Goal: Task Accomplishment & Management: Complete application form

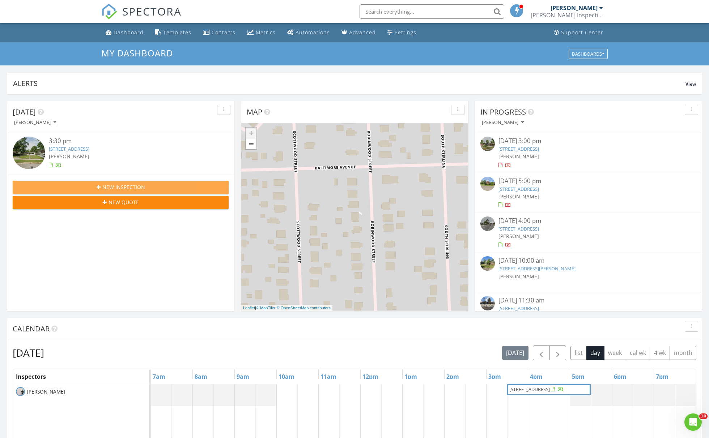
click at [190, 184] on div "New Inspection" at bounding box center [120, 187] width 204 height 8
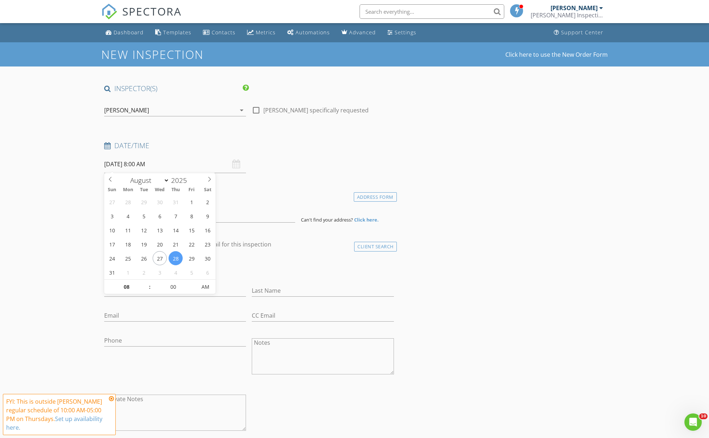
click at [149, 167] on input "08/28/2025 8:00 AM" at bounding box center [175, 165] width 142 height 18
type input "09"
type input "08/28/2025 9:00 AM"
click at [146, 282] on span at bounding box center [146, 283] width 5 height 7
type input "10"
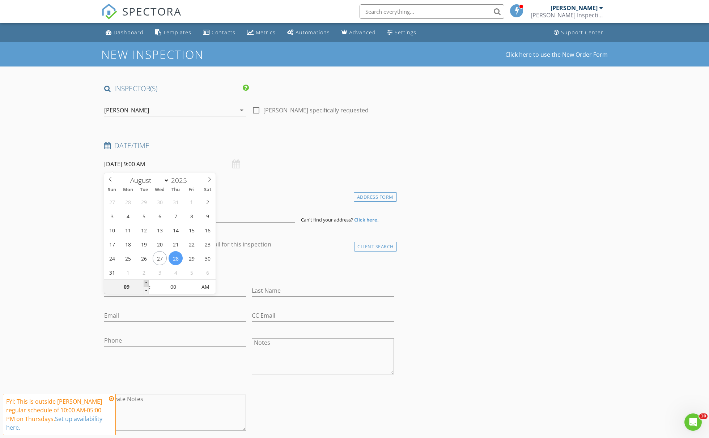
type input "08/28/2025 10:00 AM"
click at [146, 282] on span at bounding box center [146, 283] width 5 height 7
type input "11"
type input "08/28/2025 11:00 AM"
click at [147, 282] on span at bounding box center [146, 283] width 5 height 7
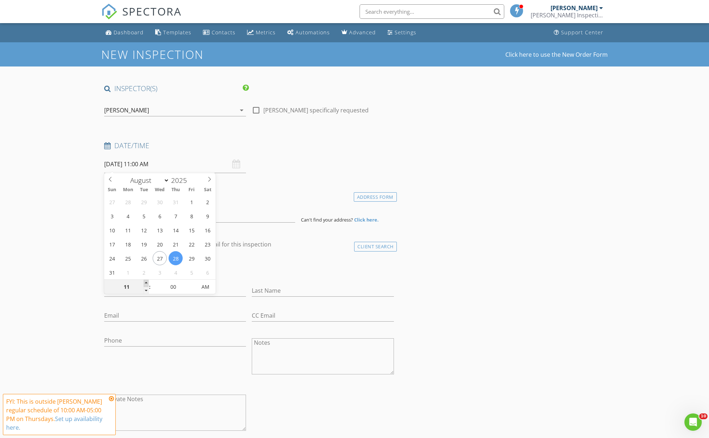
type input "12"
type input "08/28/2025 12:00 PM"
click at [147, 282] on span at bounding box center [146, 283] width 5 height 7
type input "01"
type input "08/28/2025 1:00 PM"
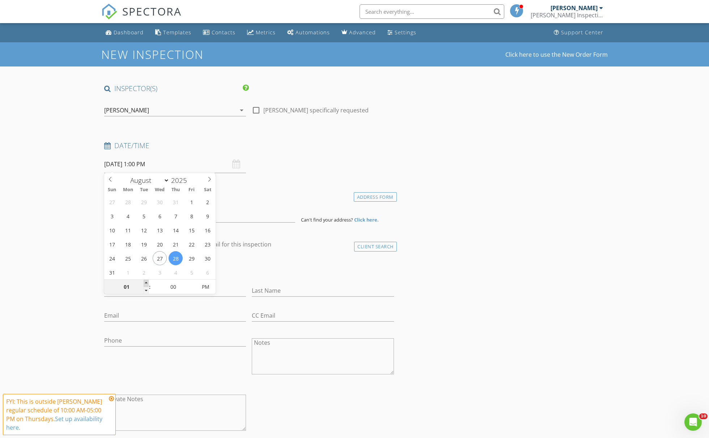
click at [147, 283] on span at bounding box center [146, 283] width 5 height 7
type input "02"
type input "08/28/2025 2:00 PM"
click at [147, 283] on span at bounding box center [146, 283] width 5 height 7
click at [243, 268] on div "check_box_outline_blank Client is a Company/Organization" at bounding box center [249, 269] width 290 height 19
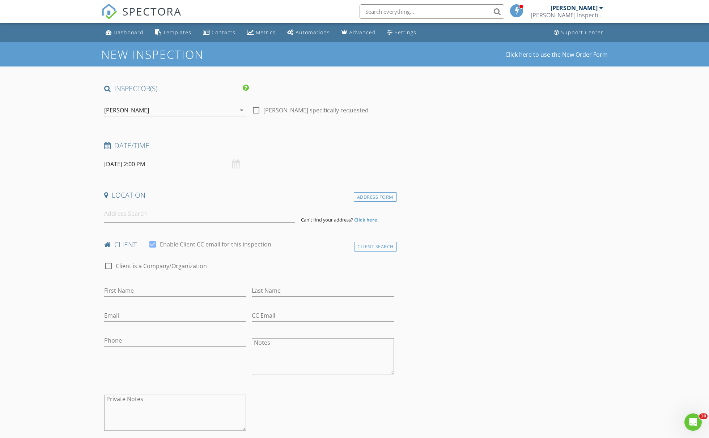
click at [175, 220] on input at bounding box center [199, 214] width 191 height 18
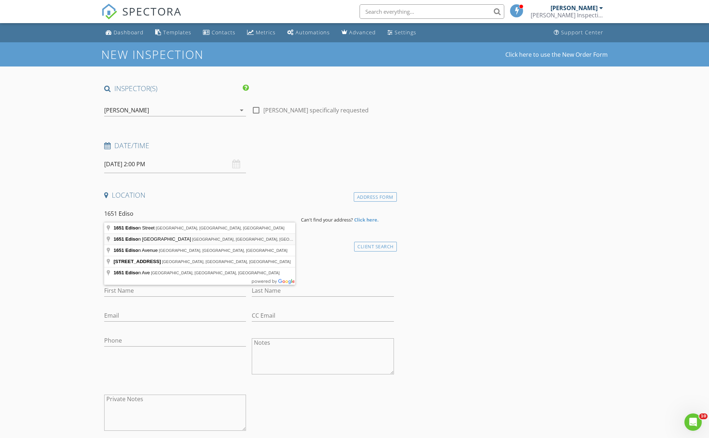
type input "1651 Edison Street Northwest, Uniontown, OH, USA"
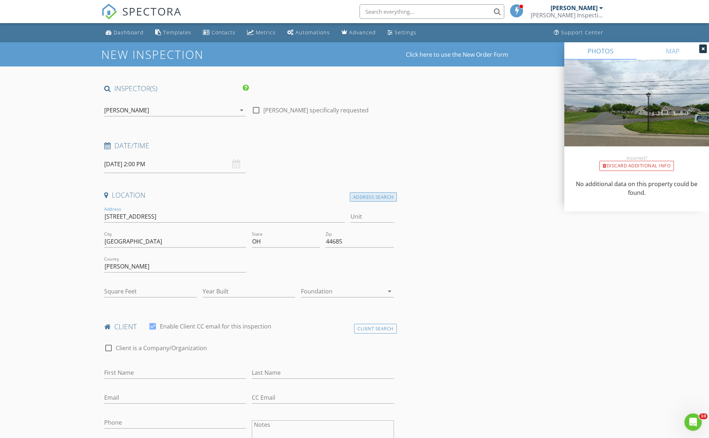
click at [357, 194] on div "Address Search" at bounding box center [373, 197] width 47 height 10
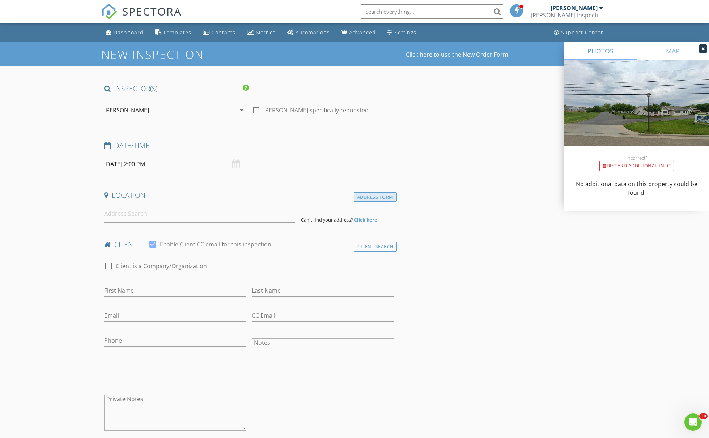
click at [357, 194] on div "Address Form" at bounding box center [375, 197] width 43 height 10
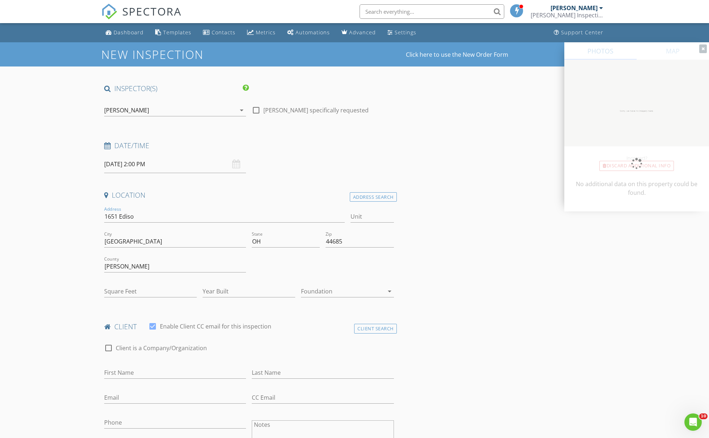
click at [353, 201] on div "Location" at bounding box center [249, 198] width 296 height 14
click at [360, 196] on div "Address Search" at bounding box center [373, 197] width 47 height 10
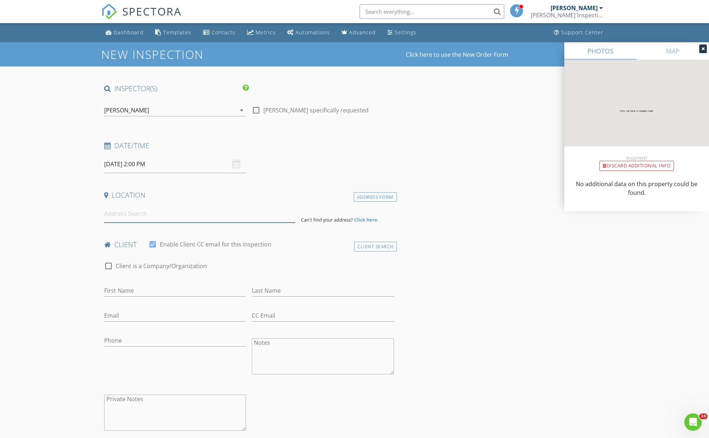
click at [241, 214] on input at bounding box center [199, 214] width 191 height 18
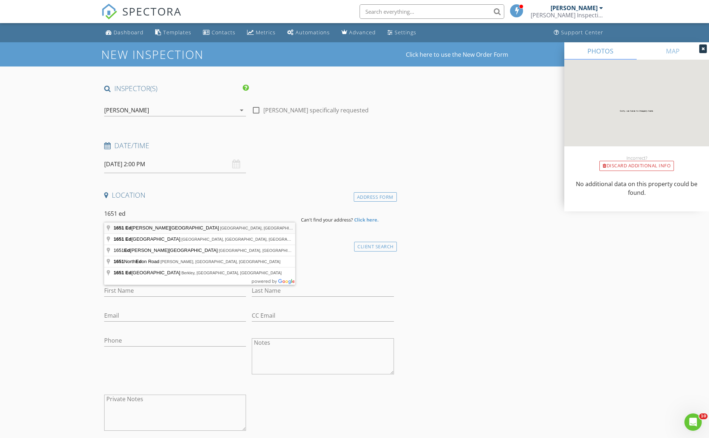
type input "1651 Edison Street, Detroit, MI, USA"
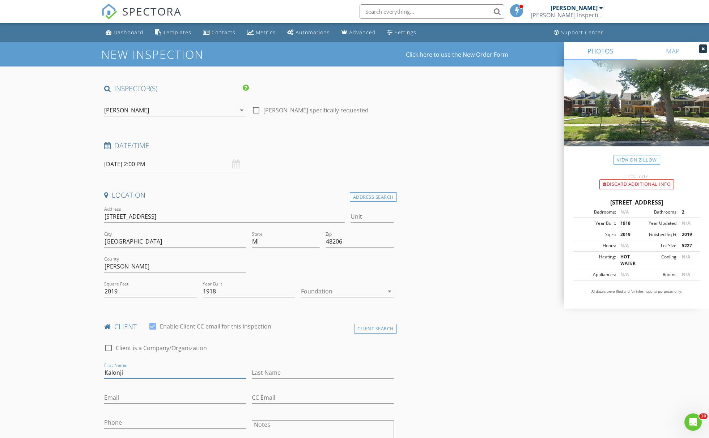
type input "Kalonji"
type input "Ishmael"
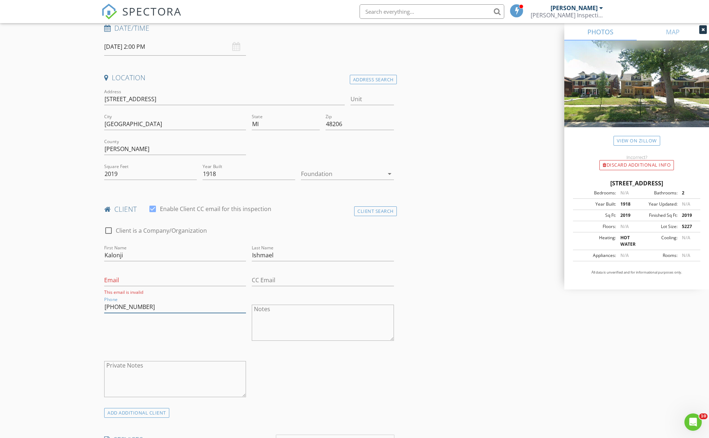
scroll to position [179, 0]
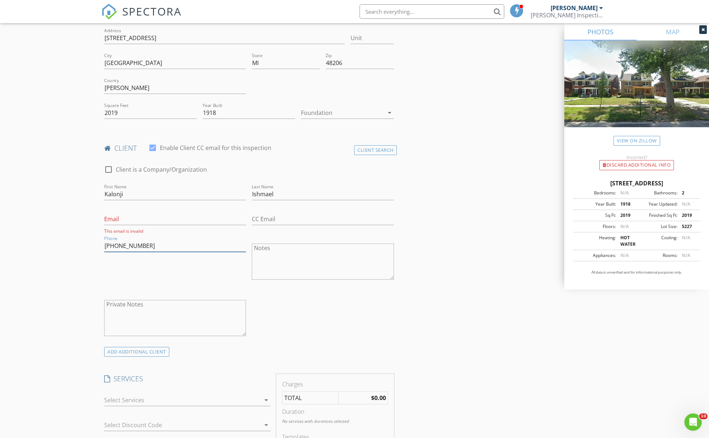
type input "313-948-2942"
click at [153, 397] on div at bounding box center [182, 401] width 156 height 12
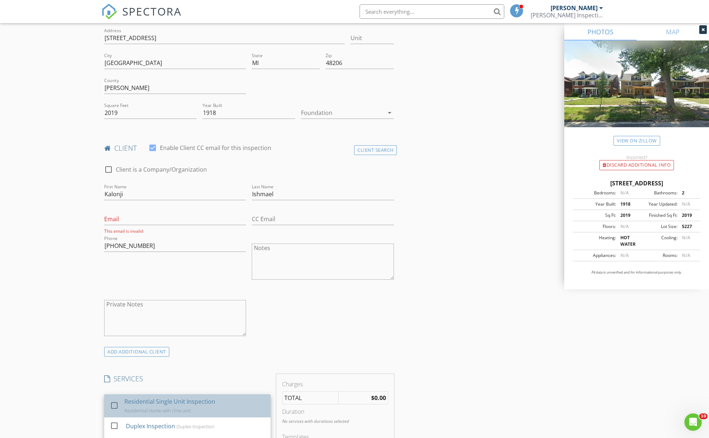
click at [153, 401] on div "Residential Single Unit Inspection" at bounding box center [169, 402] width 91 height 9
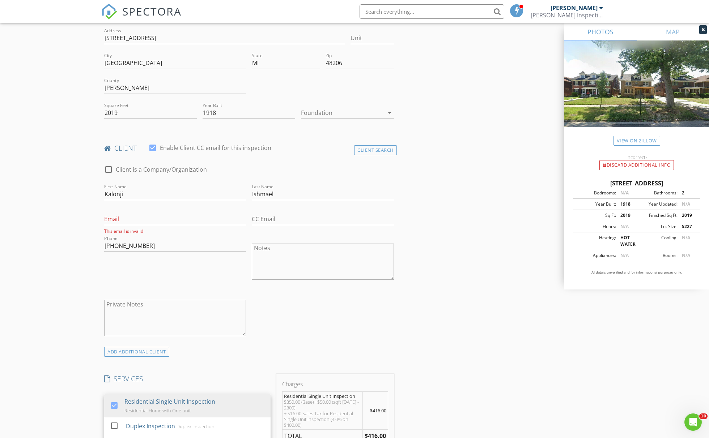
scroll to position [284, 0]
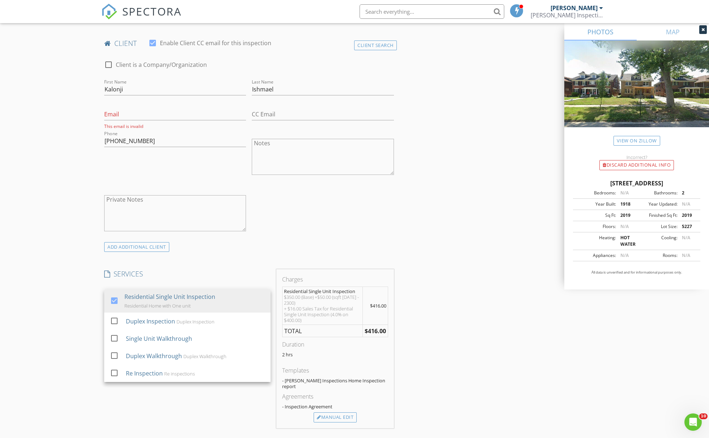
click at [361, 358] on div "2 hrs" at bounding box center [335, 358] width 106 height 12
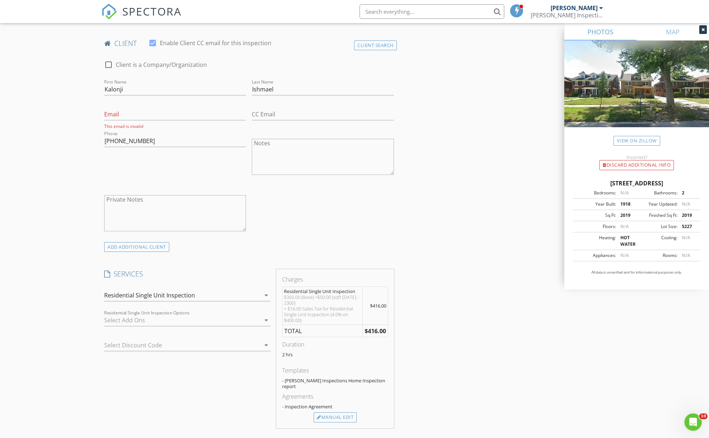
click at [185, 323] on div at bounding box center [182, 321] width 156 height 12
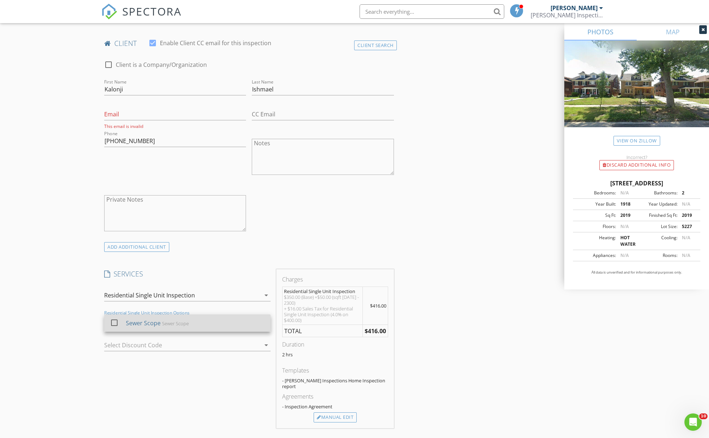
click at [176, 327] on div "Sewer Scope Sewer Scope" at bounding box center [195, 323] width 139 height 14
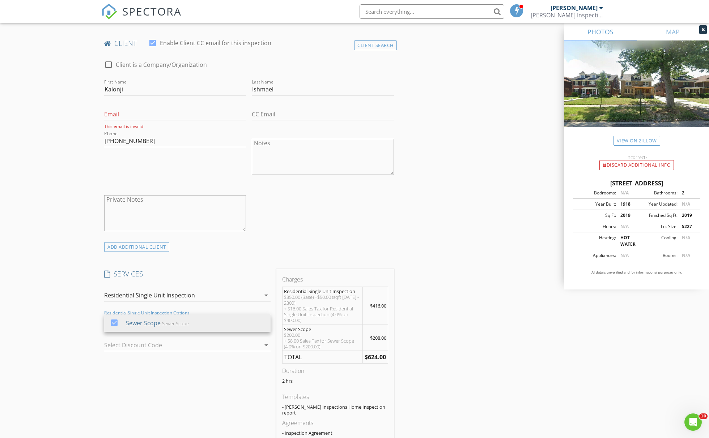
scroll to position [393, 0]
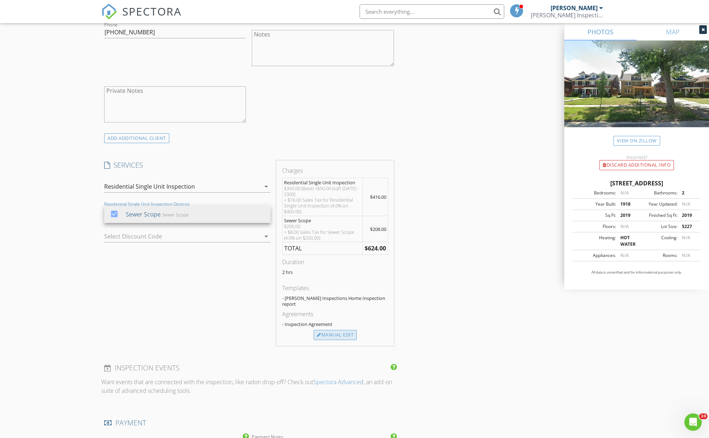
click at [342, 332] on div "Manual Edit" at bounding box center [335, 335] width 43 height 10
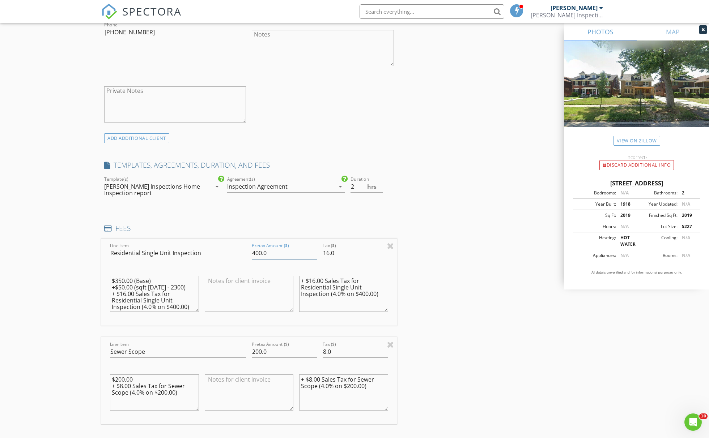
drag, startPoint x: 262, startPoint y: 253, endPoint x: 235, endPoint y: 252, distance: 26.4
click at [235, 252] on div "Line Item Residential Single Unit Inspection Pretax Amount ($) 400.0 Tax ($) 16…" at bounding box center [249, 282] width 296 height 87
type input "375.0"
click at [329, 252] on input "16.0" at bounding box center [355, 253] width 65 height 12
type input "15.0"
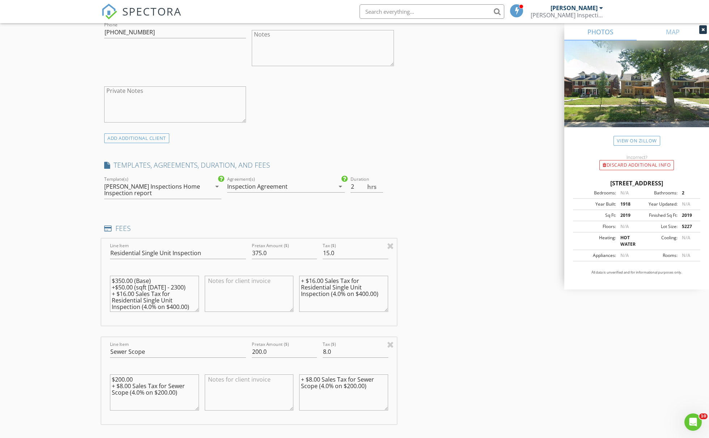
click at [315, 280] on textarea "+ $16.00 Sales Tax for Residential Single Unit Inspection (4.0% on $400.00)" at bounding box center [343, 294] width 89 height 36
click at [366, 290] on textarea "+ $15.00 Sales Tax for Residential Single Unit Inspection (4.0% on $400.00)" at bounding box center [343, 294] width 89 height 36
click at [366, 291] on textarea "+ $15.00 Sales Tax for Residential Single Unit Inspection (4.0% on $400.00)" at bounding box center [343, 294] width 89 height 36
click at [367, 292] on textarea "+ $15.00 Sales Tax for Residential Single Unit Inspection (4.0% on $400.00)" at bounding box center [343, 294] width 89 height 36
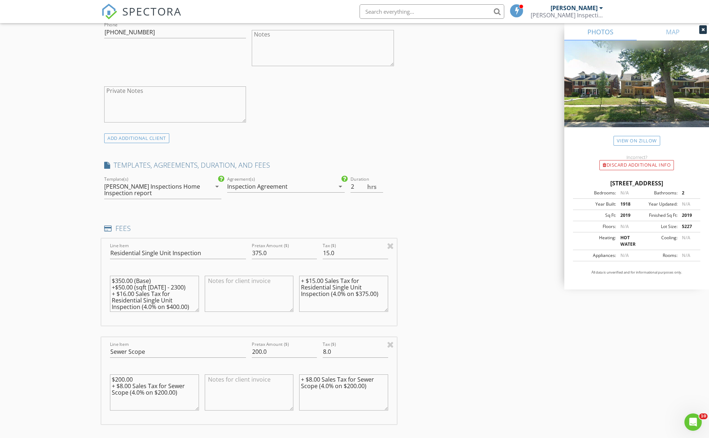
type textarea "+ $15.00 Sales Tax for Residential Single Unit Inspection (4.0% on $375.00)"
drag, startPoint x: 112, startPoint y: 284, endPoint x: 181, endPoint y: 284, distance: 68.7
click at [181, 284] on textarea "$350.00 (Base) +$50.00 (sqft 2000 - 2300) + $16.00 Sales Tax for Residential Si…" at bounding box center [154, 294] width 89 height 36
click at [125, 288] on textarea "$350.00 (Base) + $16.00 Sales Tax for Residential Single Unit Inspection (4.0% …" at bounding box center [154, 294] width 89 height 36
click at [126, 289] on textarea "$350.00 (Base) + $16.00 Sales Tax for Residential Single Unit Inspection (4.0% …" at bounding box center [154, 294] width 89 height 36
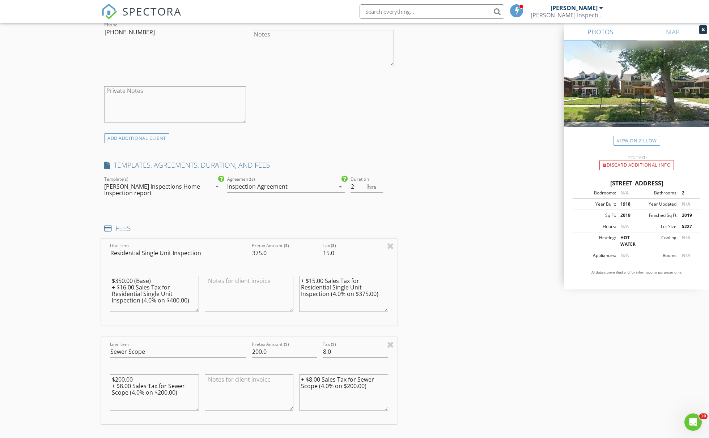
click at [125, 287] on textarea "$350.00 (Base) + $16.00 Sales Tax for Residential Single Unit Inspection (4.0% …" at bounding box center [154, 294] width 89 height 36
click at [126, 287] on textarea "$350.00 (Base) + $16.00 Sales Tax for Residential Single Unit Inspection (4.0% …" at bounding box center [154, 294] width 89 height 36
click at [122, 278] on textarea "$350.00 (Base) + $15.00 Sales Tax for Residential Single Unit Inspection (4.0% …" at bounding box center [154, 294] width 89 height 36
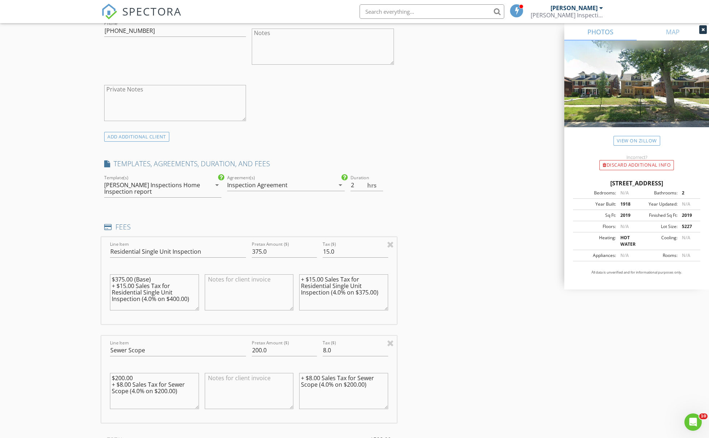
click at [179, 298] on textarea "$375.00 (Base) + $15.00 Sales Tax for Residential Single Unit Inspection (4.0% …" at bounding box center [154, 293] width 89 height 36
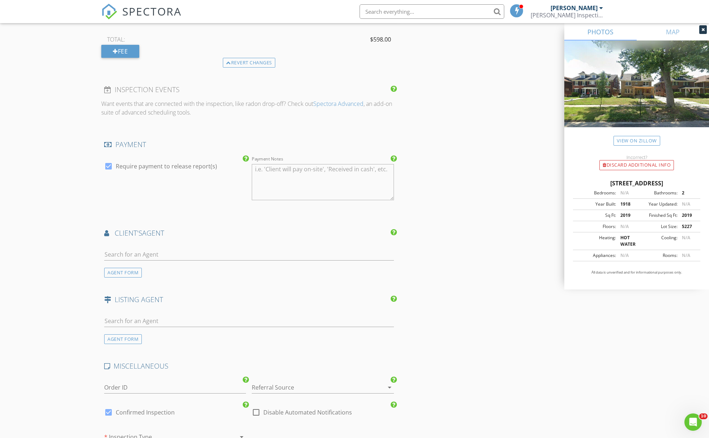
scroll to position [948, 0]
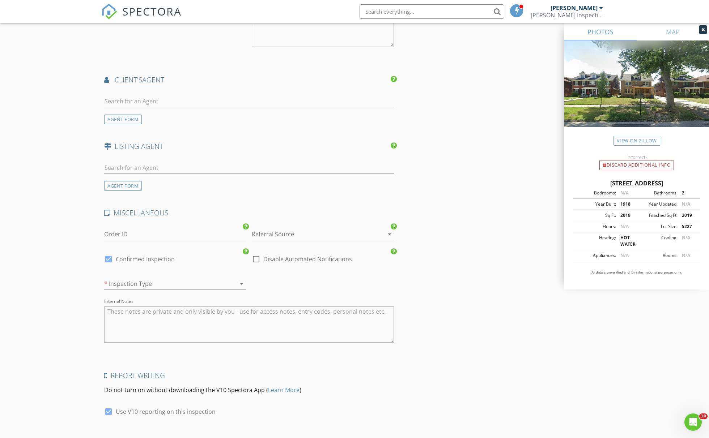
type textarea "$375.00 (Base) + $15.00 Sales Tax for Residential Single Unit Inspection (4.0% …"
click at [165, 100] on input "text" at bounding box center [249, 102] width 290 height 12
type input "h"
type input "Jill"
drag, startPoint x: 165, startPoint y: 100, endPoint x: 180, endPoint y: 116, distance: 22.0
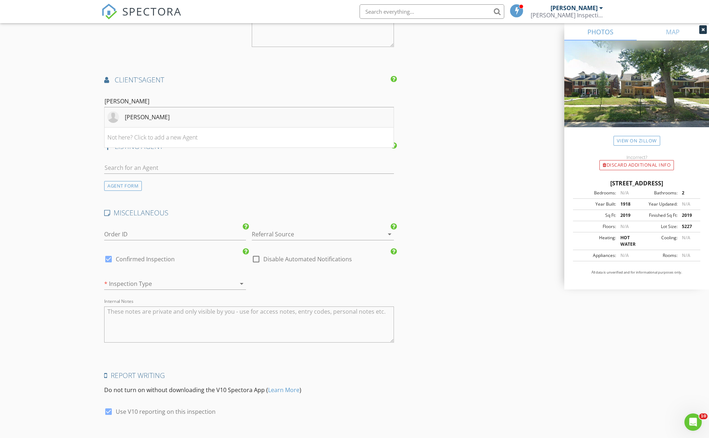
click at [180, 116] on li "Jill Gallant" at bounding box center [249, 117] width 289 height 20
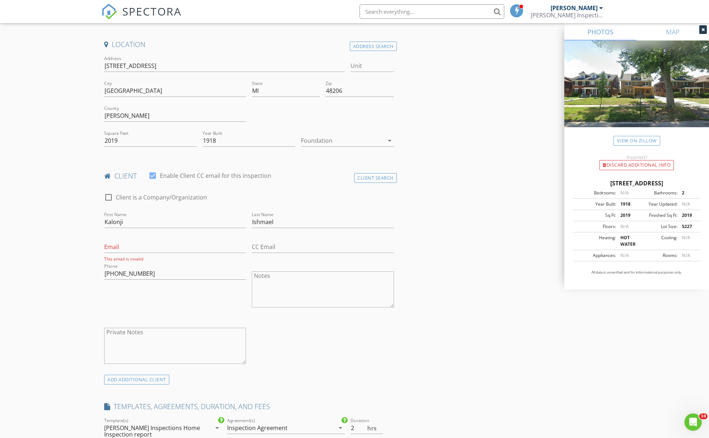
scroll to position [235, 0]
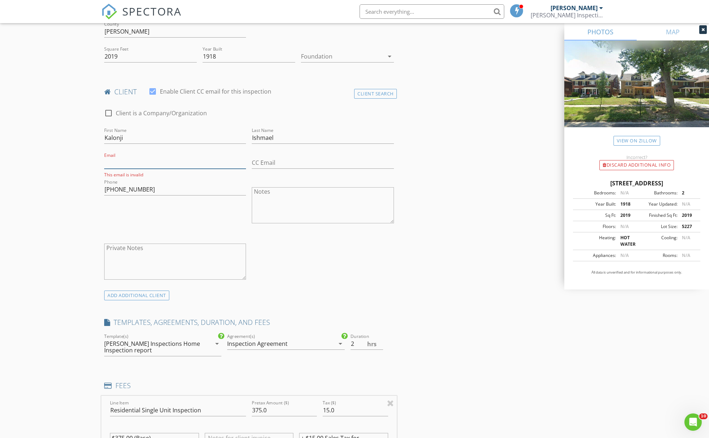
click at [150, 167] on input "Email" at bounding box center [175, 163] width 142 height 12
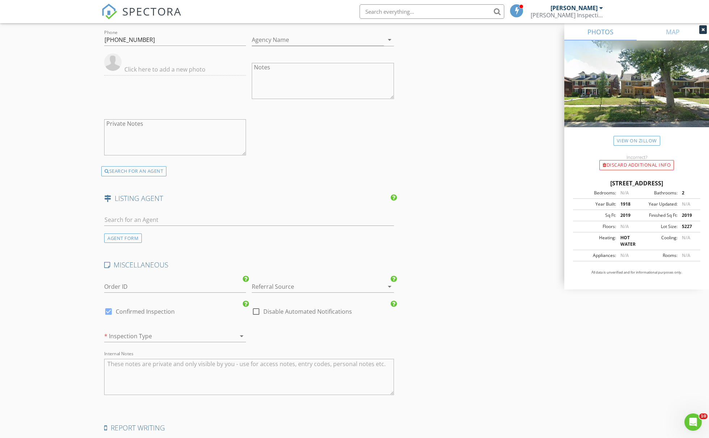
scroll to position [1154, 0]
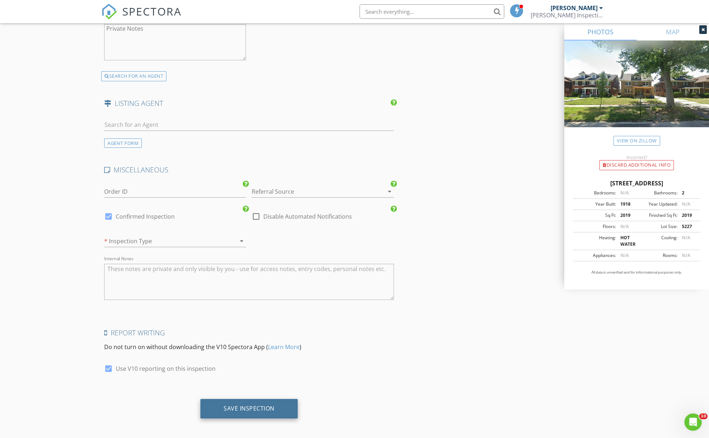
type input "kalonji.ishmael@gmail.com"
click at [289, 399] on div "Save Inspection" at bounding box center [248, 409] width 97 height 20
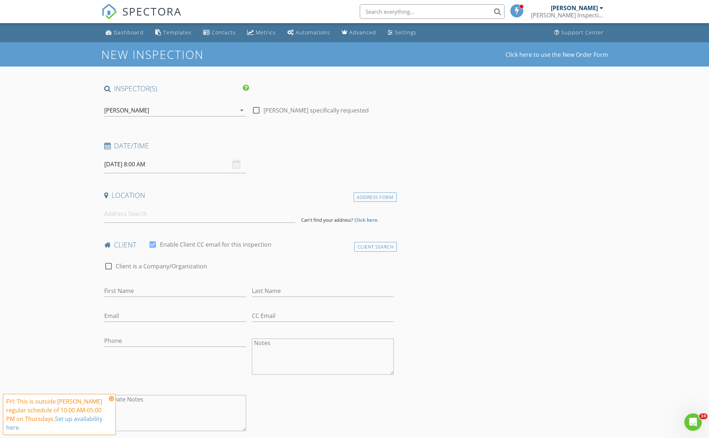
click at [135, 162] on input "08/28/2025 8:00 AM" at bounding box center [175, 165] width 142 height 18
type input "09"
type input "08/28/2025 9:00 AM"
click at [147, 285] on span at bounding box center [146, 283] width 5 height 7
type input "10"
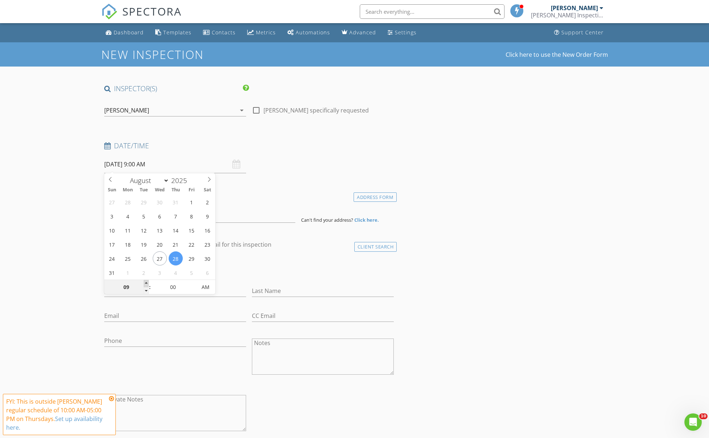
type input "08/28/2025 10:00 AM"
click at [147, 285] on span at bounding box center [146, 283] width 5 height 7
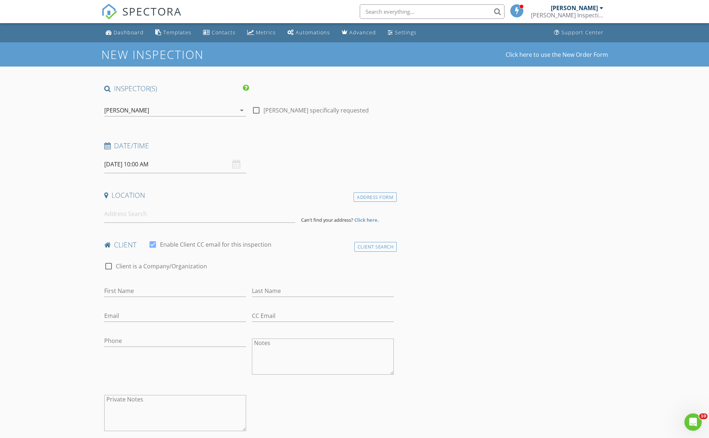
click at [245, 252] on div "check_box Enable Client CC email for this inspection" at bounding box center [209, 248] width 123 height 17
click at [187, 219] on input at bounding box center [199, 214] width 191 height 18
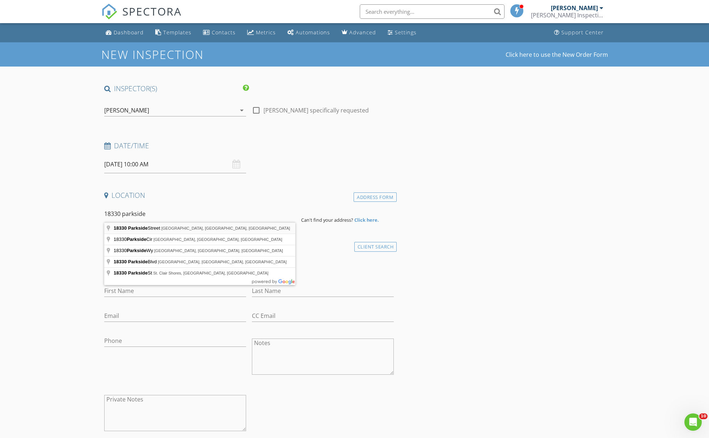
type input "18330 Parkside Street, Detroit, MI, USA"
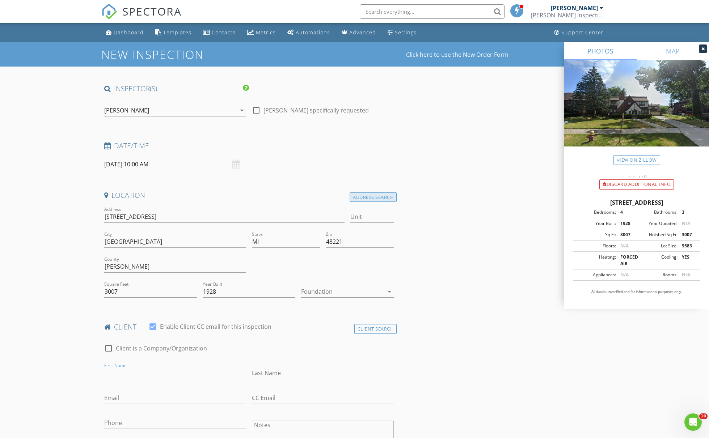
click at [375, 197] on div "Address Search" at bounding box center [372, 197] width 47 height 10
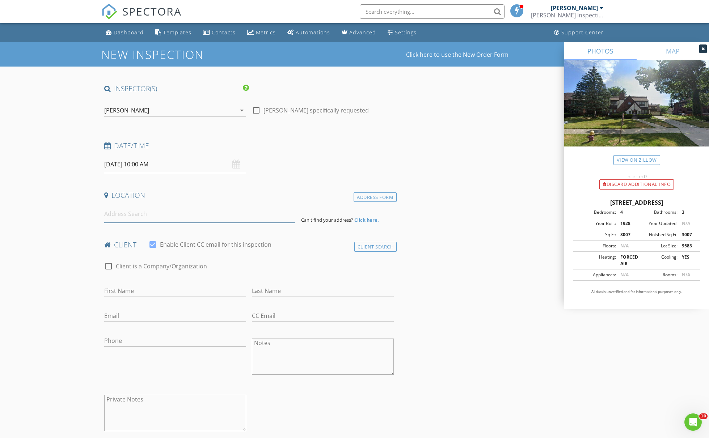
click at [289, 214] on input at bounding box center [199, 214] width 191 height 18
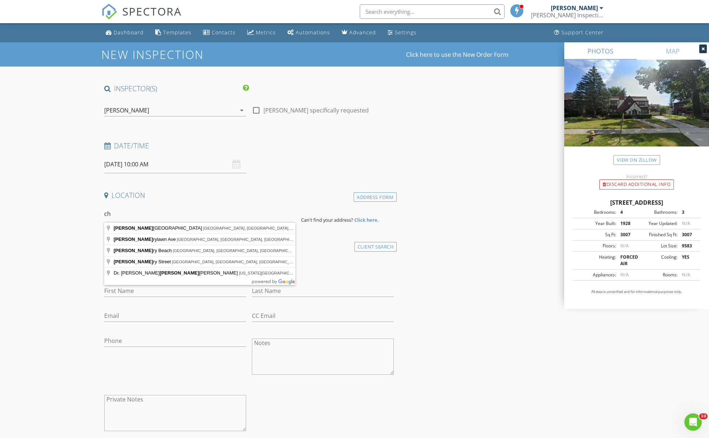
type input "c"
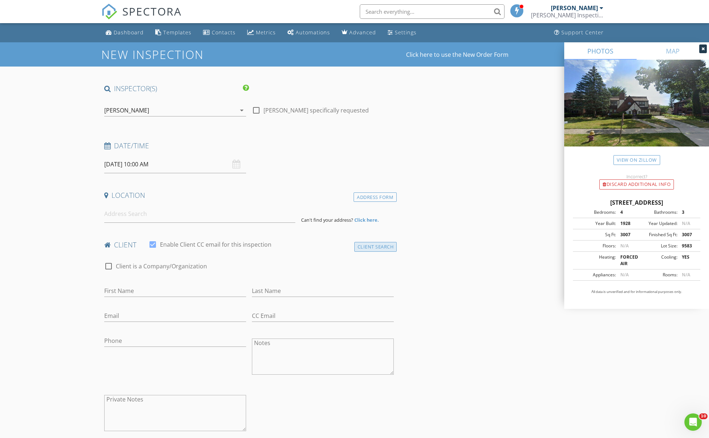
click at [363, 249] on div "Client Search" at bounding box center [375, 247] width 43 height 10
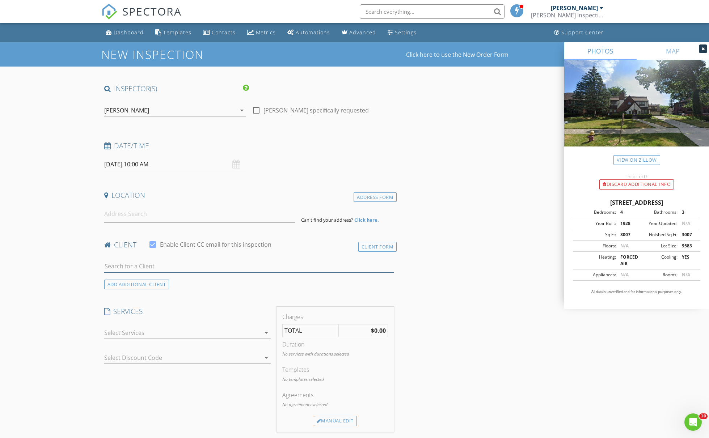
click at [196, 271] on input "text" at bounding box center [249, 266] width 290 height 12
type input "cherish"
drag, startPoint x: 192, startPoint y: 271, endPoint x: 177, endPoint y: 281, distance: 18.1
click at [177, 281] on div "[PERSON_NAME]" at bounding box center [161, 279] width 73 height 9
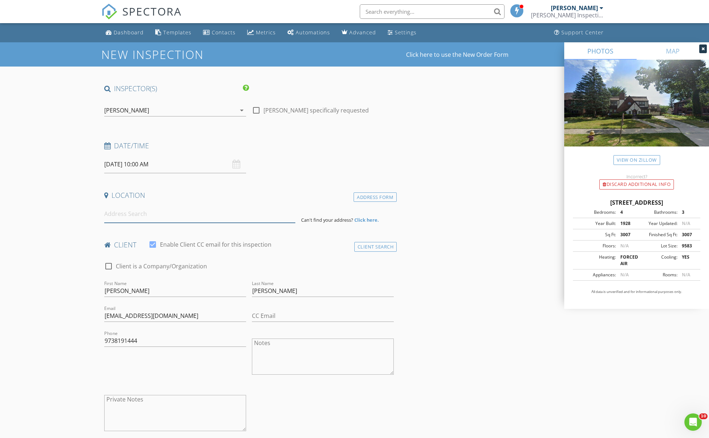
click at [154, 219] on input at bounding box center [199, 214] width 191 height 18
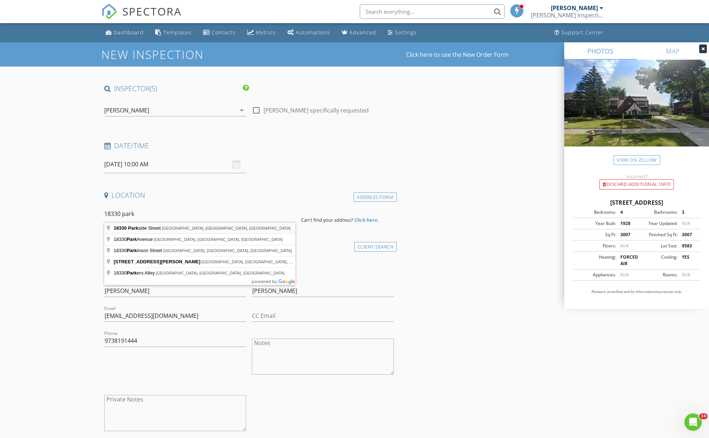
type input "18330 Parkside Street, Detroit, MI, USA"
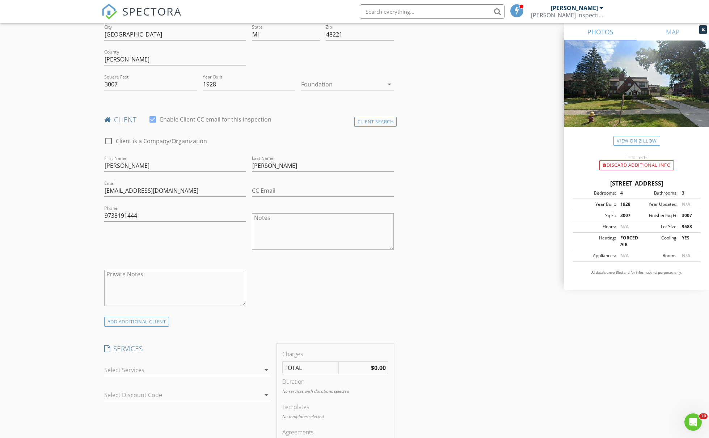
scroll to position [459, 0]
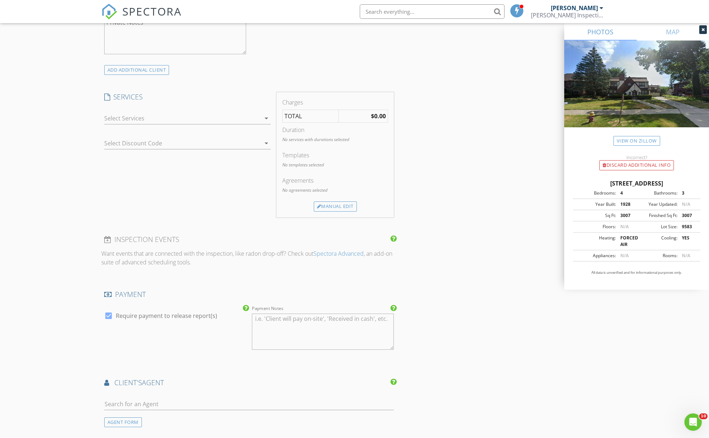
click at [145, 111] on div "arrow_drop_down" at bounding box center [187, 120] width 166 height 24
click at [145, 116] on div at bounding box center [182, 119] width 156 height 12
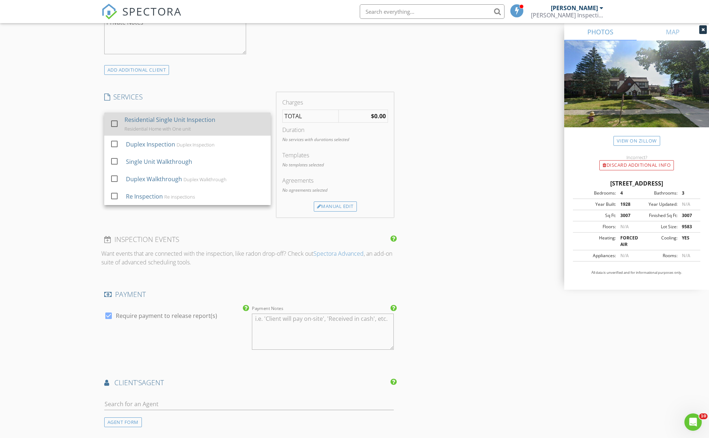
click at [135, 127] on div "Residential Home with One unit" at bounding box center [157, 129] width 66 height 6
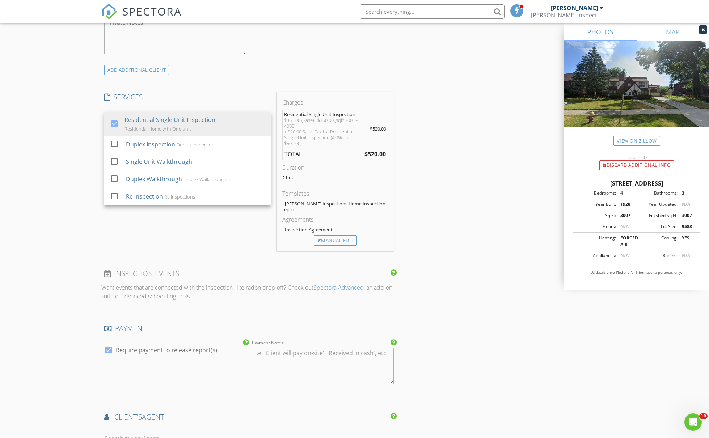
click at [437, 200] on div "INSPECTOR(S) check_box Kenneth Russ PRIMARY Kenneth Russ arrow_drop_down check_…" at bounding box center [354, 214] width 506 height 1179
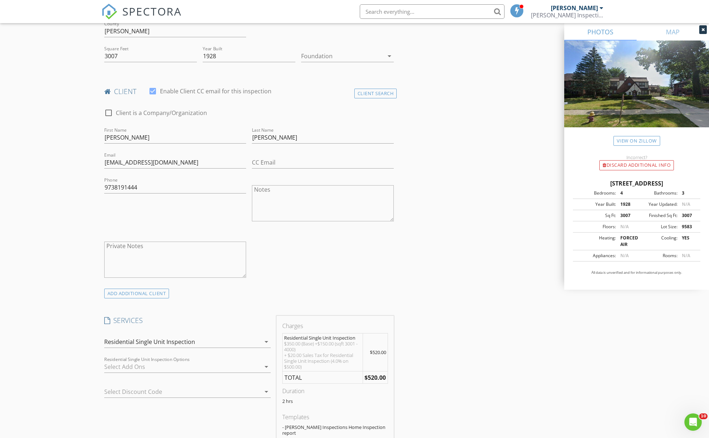
scroll to position [238, 0]
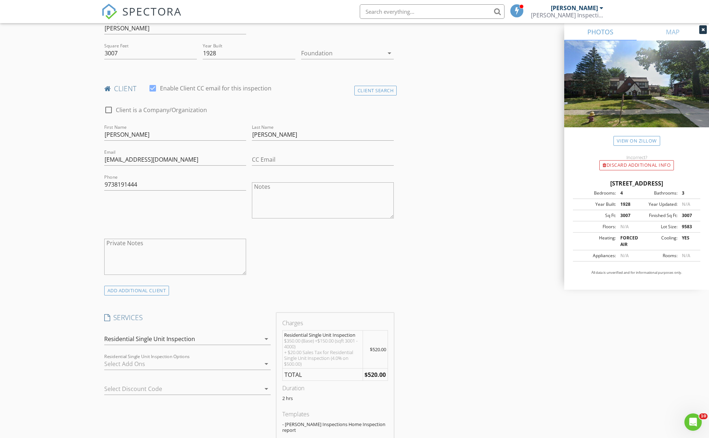
click at [158, 336] on div "Residential Single Unit Inspection" at bounding box center [149, 339] width 91 height 7
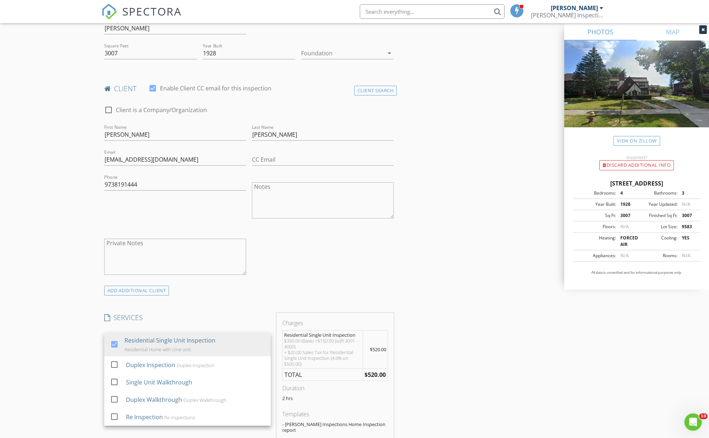
click at [224, 309] on div "INSPECTOR(S) check_box Kenneth Russ PRIMARY Kenneth Russ arrow_drop_down check_…" at bounding box center [249, 414] width 296 height 1137
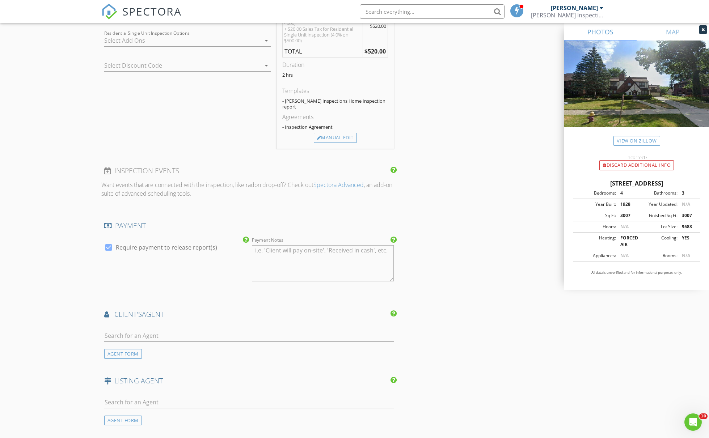
scroll to position [313, 0]
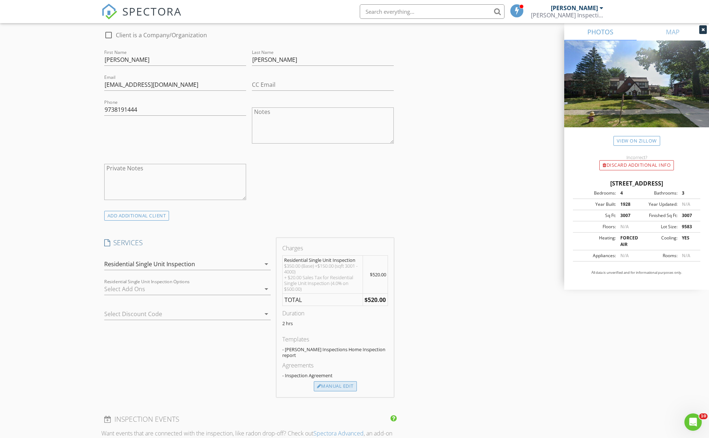
click at [336, 381] on div "Manual Edit" at bounding box center [335, 386] width 43 height 10
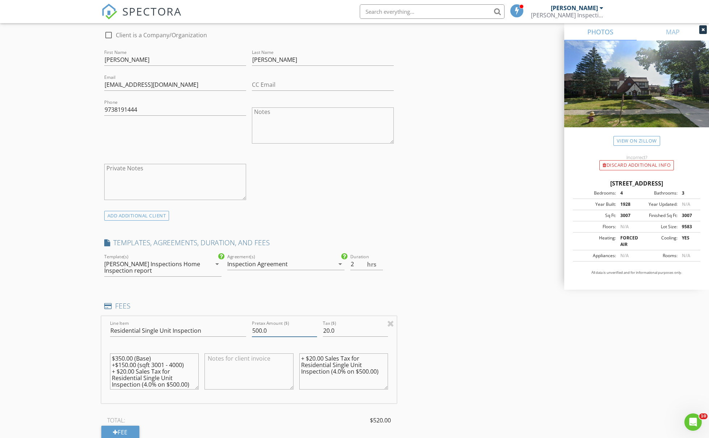
click at [258, 330] on input "500.0" at bounding box center [284, 331] width 65 height 12
click at [259, 328] on input "450" at bounding box center [284, 331] width 65 height 12
type input "425"
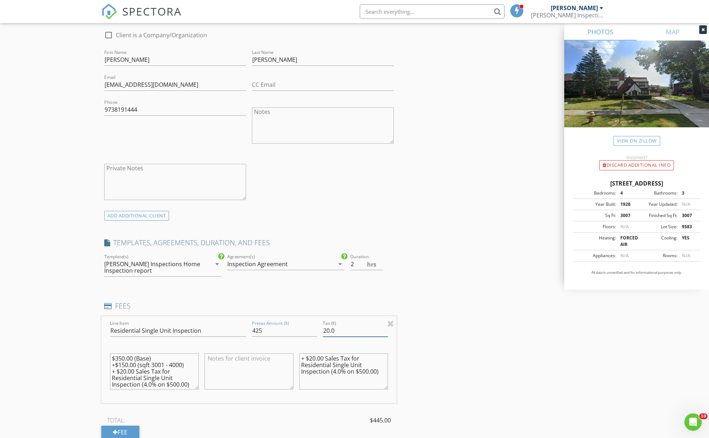
click at [334, 330] on input "20.0" at bounding box center [355, 331] width 65 height 12
type input "17"
click at [315, 356] on textarea "+ $20.00 Sales Tax for Residential Single Unit Inspection (4.0% on $500.00)" at bounding box center [343, 371] width 89 height 36
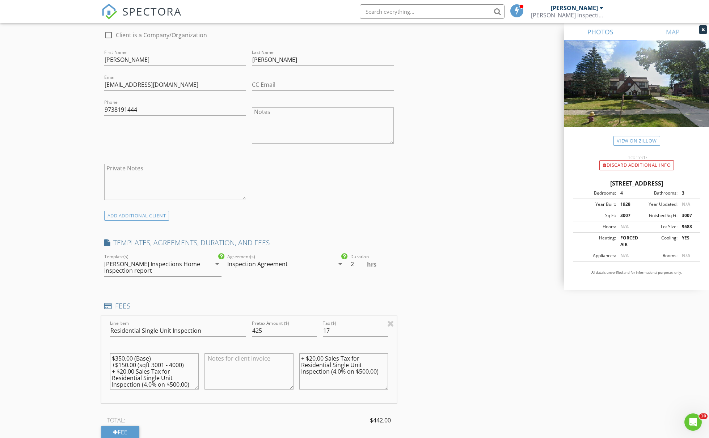
click at [314, 356] on textarea "+ $20.00 Sales Tax for Residential Single Unit Inspection (4.0% on $500.00)" at bounding box center [343, 371] width 89 height 36
click at [313, 356] on textarea "+ $20.00 Sales Tax for Residential Single Unit Inspection (4.0% on $500.00)" at bounding box center [343, 371] width 89 height 36
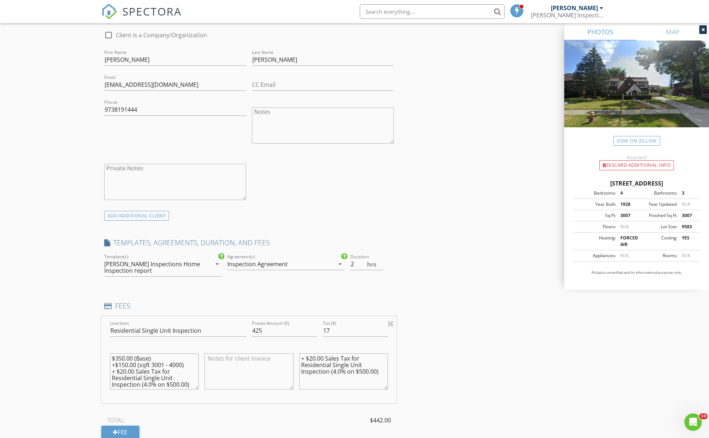
click at [317, 357] on textarea "+ $20.00 Sales Tax for Residential Single Unit Inspection (4.0% on $500.00)" at bounding box center [343, 371] width 89 height 36
click at [314, 356] on textarea "+ $20.00 Sales Tax for Residential Single Unit Inspection (4.0% on $500.00)" at bounding box center [343, 371] width 89 height 36
click at [360, 369] on textarea "+ $17.00 Sales Tax for Residential Single Unit Inspection (4.0% on $500.00)" at bounding box center [343, 371] width 89 height 36
click at [362, 369] on textarea "+ $17.00 Sales Tax for Residential Single Unit Inspection (4.0% on $500.00)" at bounding box center [343, 371] width 89 height 36
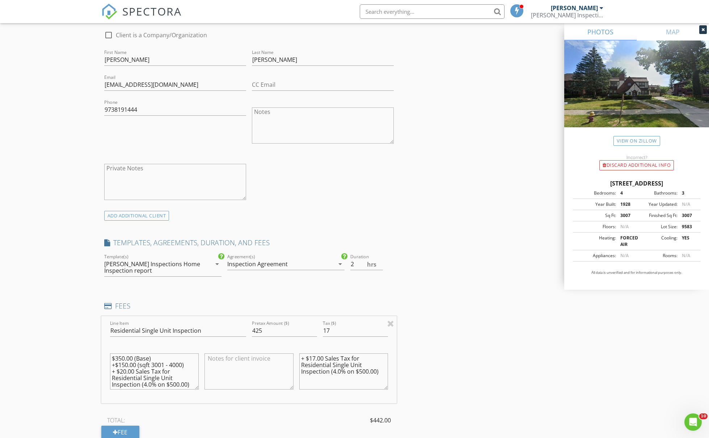
click at [362, 369] on textarea "+ $17.00 Sales Tax for Residential Single Unit Inspection (4.0% on $500.00)" at bounding box center [343, 371] width 89 height 36
click at [365, 369] on textarea "+ $17.00 Sales Tax for Residential Single Unit Inspection (4.0% on $500.00)" at bounding box center [343, 371] width 89 height 36
drag, startPoint x: 368, startPoint y: 372, endPoint x: 359, endPoint y: 369, distance: 9.5
click at [359, 369] on textarea "+ $17.00 Sales Tax for Residential Single Unit Inspection (4.0% on $500.00)" at bounding box center [343, 371] width 89 height 36
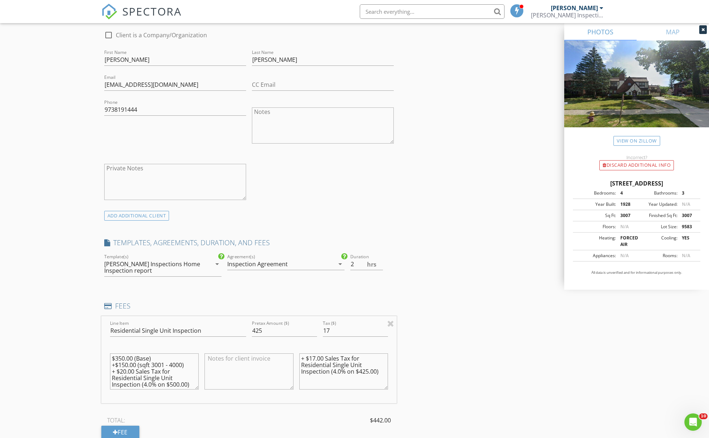
type textarea "+ $17.00 Sales Tax for Residential Single Unit Inspection (4.0% on $425.00)"
click at [122, 358] on textarea "$350.00 (Base) +$150.00 (sqft 3001 - 4000) + $20.00 Sales Tax for Residential S…" at bounding box center [154, 371] width 89 height 36
drag, startPoint x: 187, startPoint y: 362, endPoint x: 112, endPoint y: 361, distance: 74.9
click at [112, 361] on textarea "$425.00 (Base) +$150.00 (sqft 3001 - 4000) + $20.00 Sales Tax for Residential S…" at bounding box center [154, 371] width 89 height 36
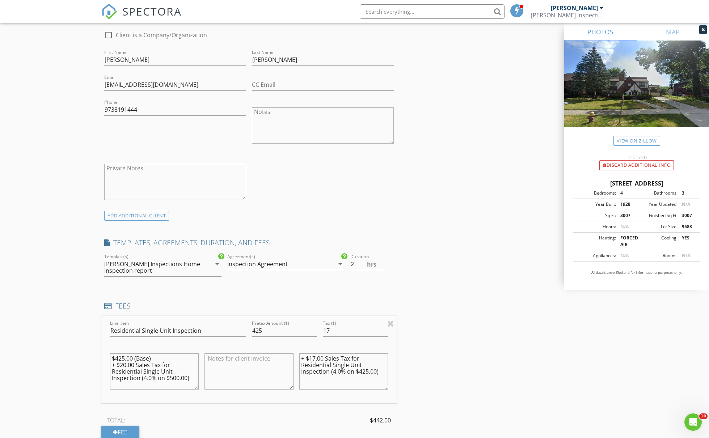
click at [125, 362] on textarea "$425.00 (Base) + $20.00 Sales Tax for Residential Single Unit Inspection (4.0% …" at bounding box center [154, 371] width 89 height 36
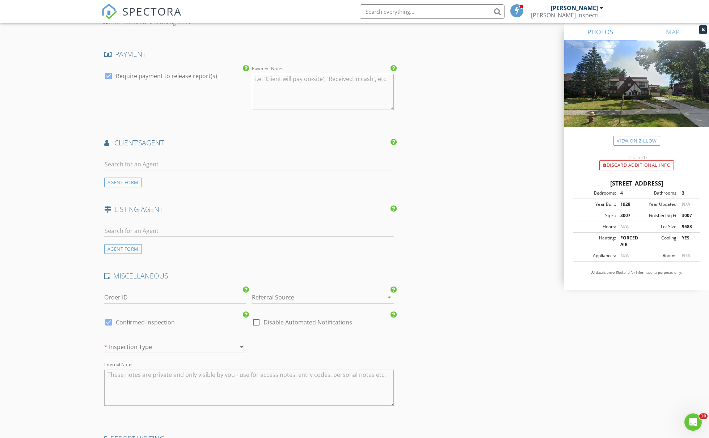
scroll to position [891, 0]
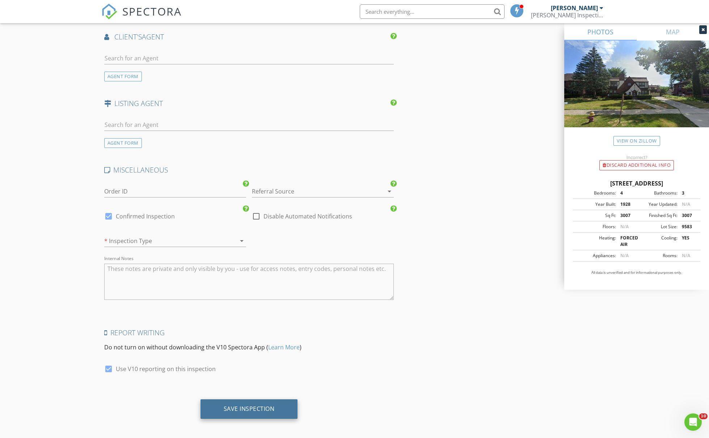
type textarea "$425.00 (Base) + $17.00 Sales Tax for Residential Single Unit Inspection (4.0% …"
click at [273, 400] on div "Save Inspection" at bounding box center [248, 409] width 97 height 20
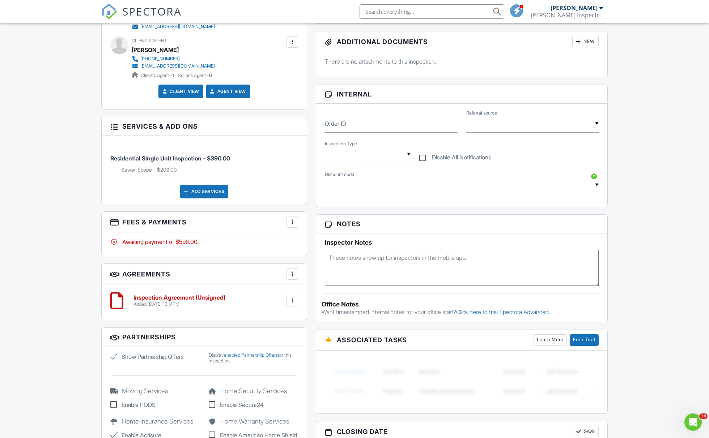
click at [292, 219] on div at bounding box center [292, 222] width 7 height 7
click at [305, 242] on li "Edit Fees & Payments" at bounding box center [329, 244] width 76 height 18
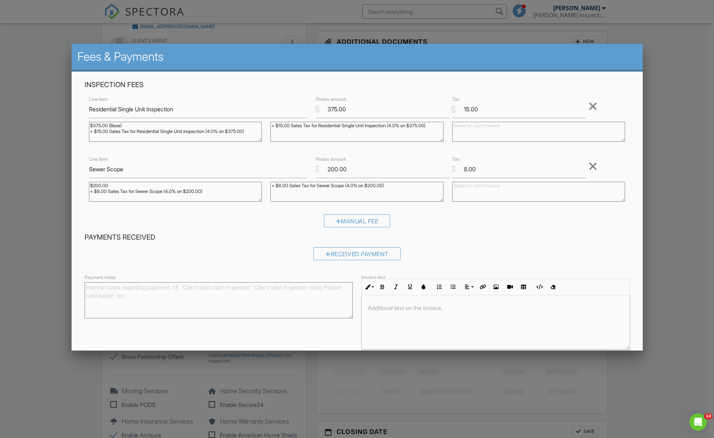
click at [681, 177] on div at bounding box center [357, 238] width 714 height 548
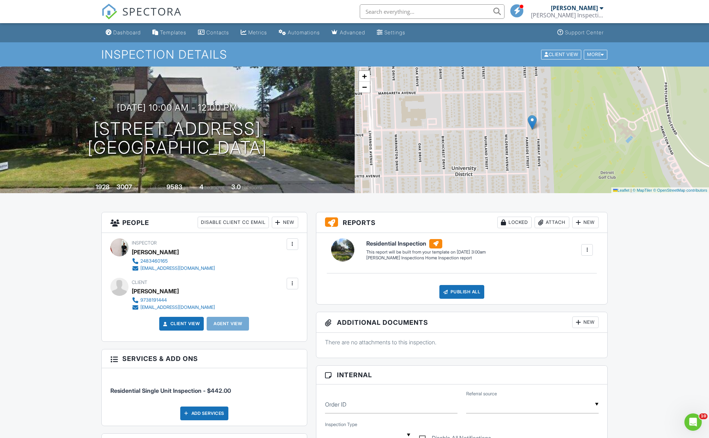
click at [437, 13] on input "text" at bounding box center [432, 11] width 145 height 14
type input "bond"
click at [120, 30] on div "Dashboard" at bounding box center [126, 32] width 27 height 6
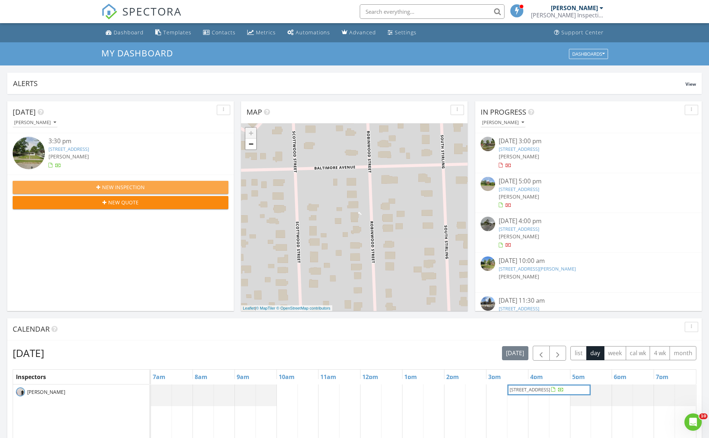
click at [115, 187] on span "New Inspection" at bounding box center [123, 187] width 43 height 8
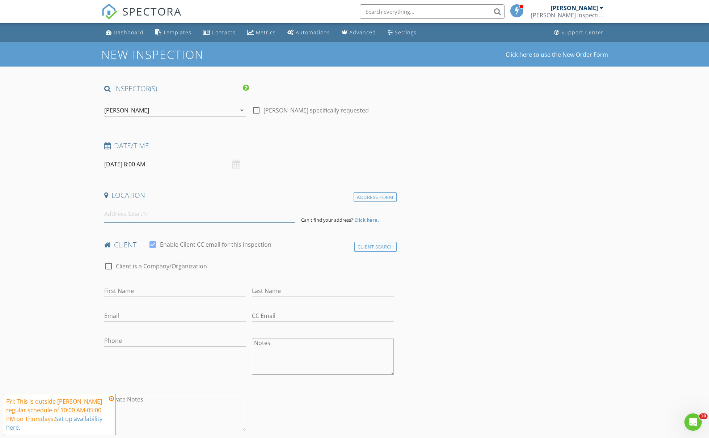
click at [116, 220] on input at bounding box center [199, 214] width 191 height 18
click at [152, 219] on input at bounding box center [199, 214] width 191 height 18
click at [132, 208] on input at bounding box center [199, 214] width 191 height 18
type input "f"
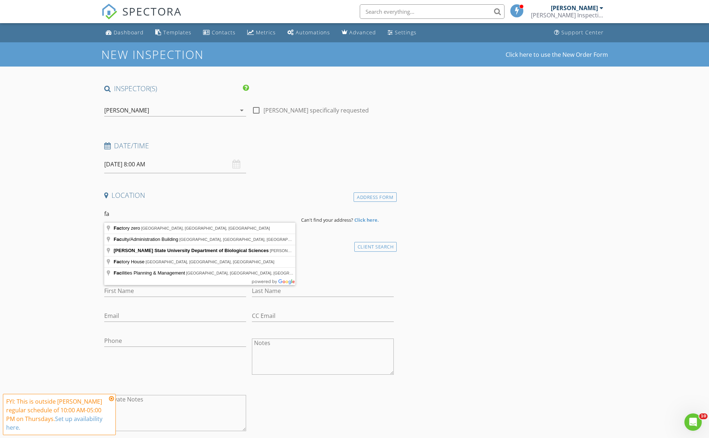
type input "f"
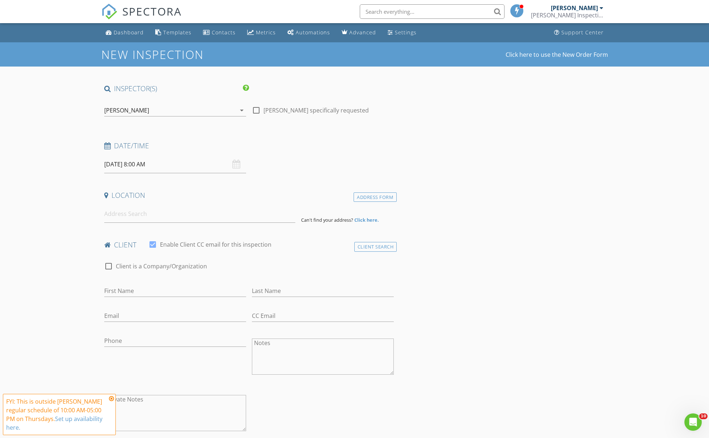
click at [120, 145] on h4 "Date/Time" at bounding box center [249, 145] width 290 height 9
click at [146, 168] on input "08/28/2025 8:00 AM" at bounding box center [175, 165] width 142 height 18
type input "09"
type input "08/28/2025 9:00 AM"
click at [148, 283] on span at bounding box center [146, 283] width 5 height 7
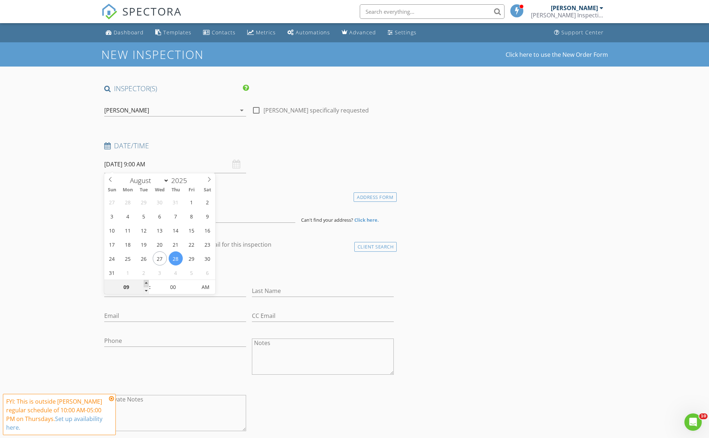
type input "10"
type input "08/28/2025 10:00 AM"
click at [148, 283] on span at bounding box center [146, 283] width 5 height 7
click at [248, 270] on div "check_box_outline_blank Client is a Company/Organization" at bounding box center [249, 269] width 290 height 19
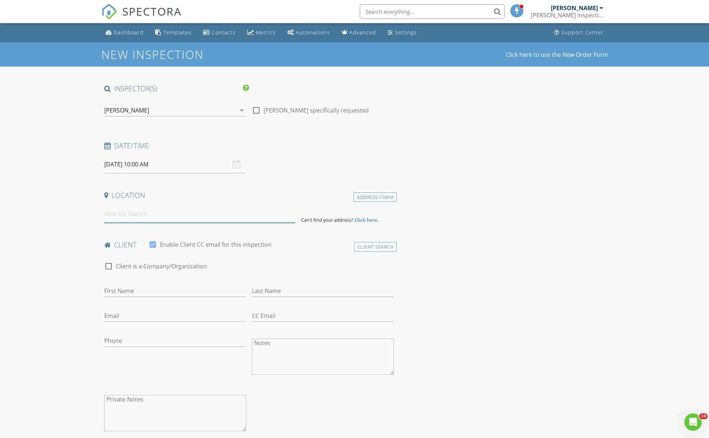
click at [146, 216] on input at bounding box center [199, 214] width 191 height 18
type input "4438 Yorkshire Road, Detroit, MI, USA"
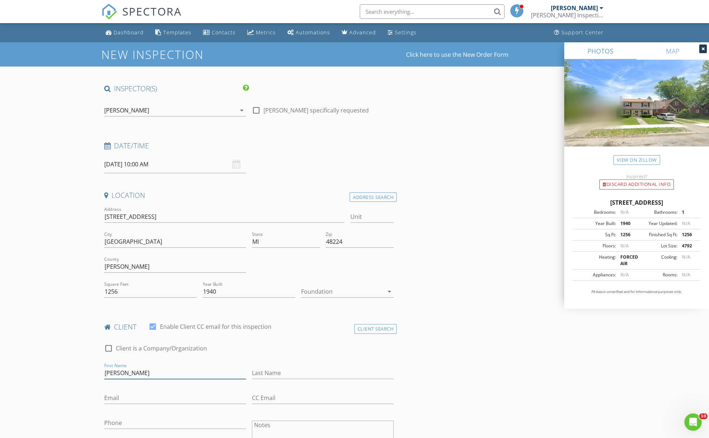
type input "Janay"
type input "Kendrick"
type input "kendrick.janay@gmail.com"
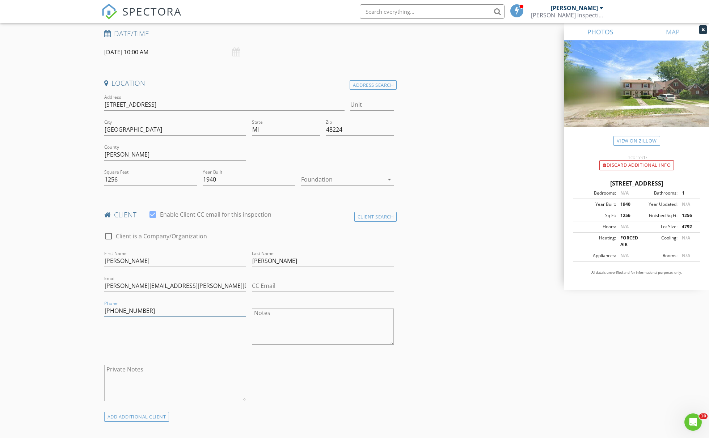
scroll to position [258, 0]
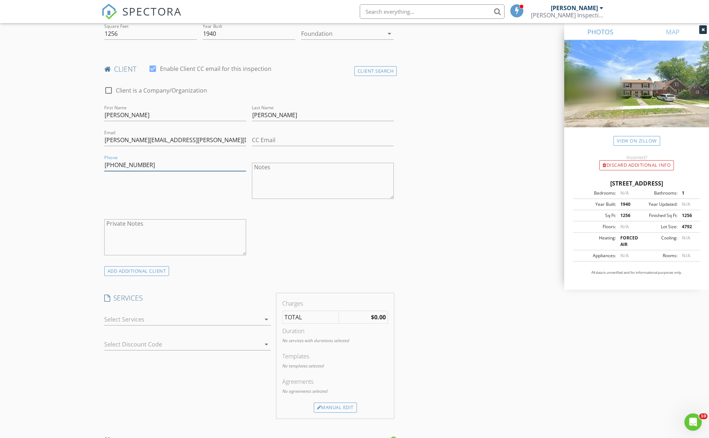
type input "248-917-8216"
click at [135, 321] on div at bounding box center [182, 320] width 156 height 12
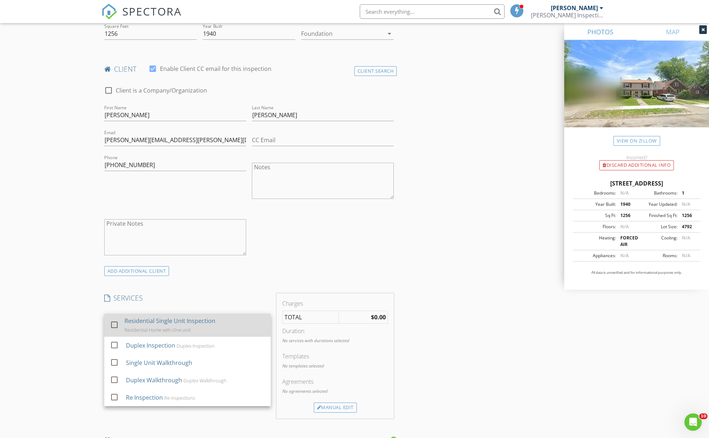
click at [135, 321] on div "Residential Single Unit Inspection" at bounding box center [169, 321] width 91 height 9
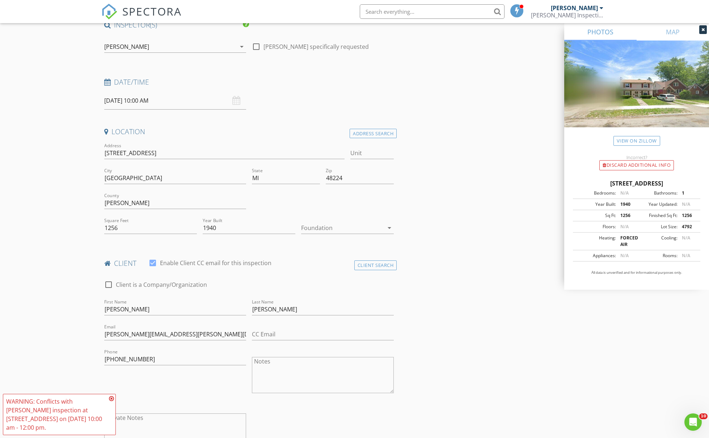
scroll to position [56, 0]
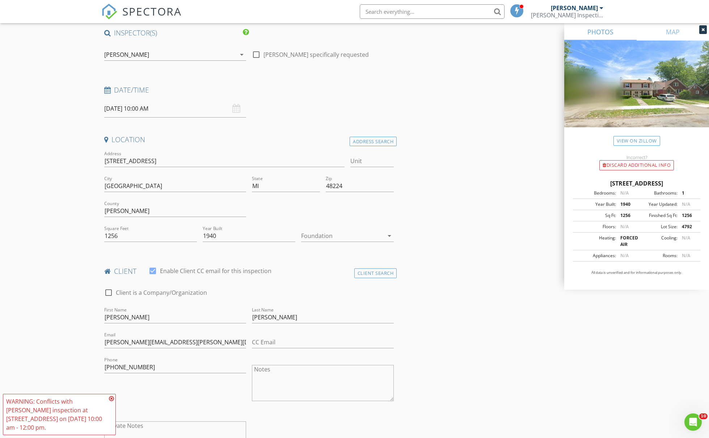
click at [122, 106] on input "08/28/2025 10:00 AM" at bounding box center [175, 109] width 142 height 18
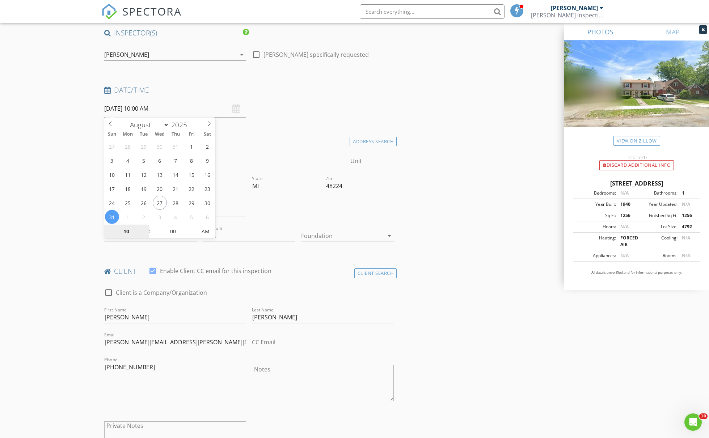
type input "08/31/2025 10:00 AM"
click at [263, 143] on h4 "Location" at bounding box center [249, 139] width 290 height 9
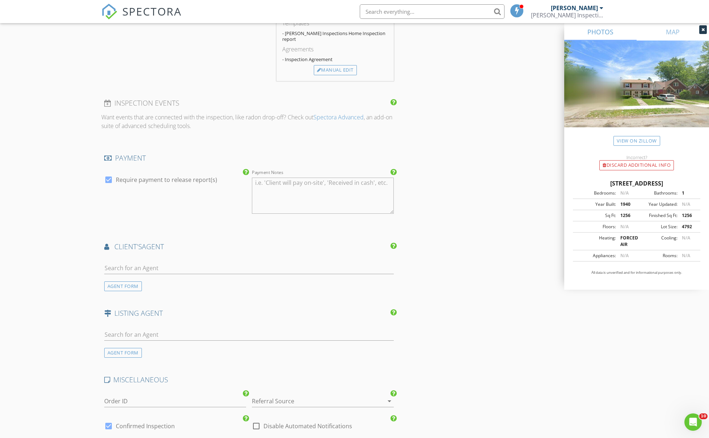
scroll to position [783, 0]
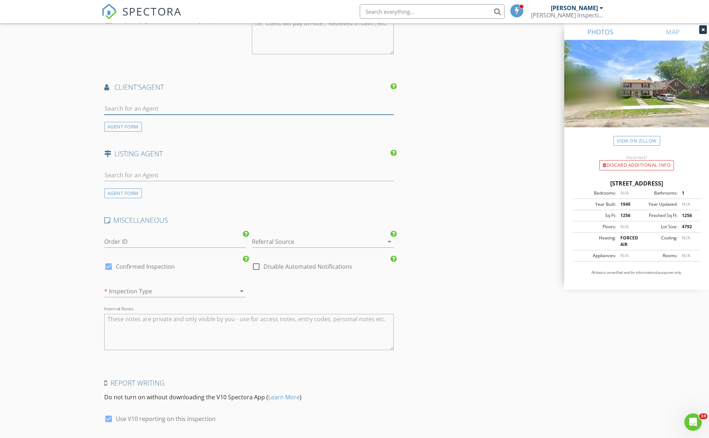
click at [169, 106] on input "text" at bounding box center [249, 109] width 290 height 12
type input "drew"
click at [179, 117] on li "Drew Edwards" at bounding box center [249, 125] width 289 height 20
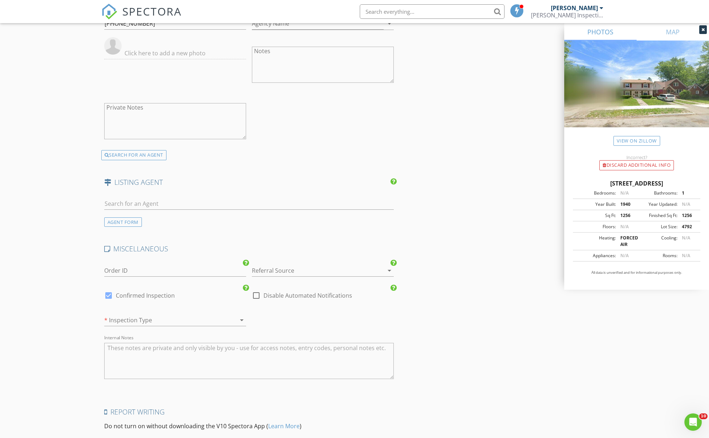
scroll to position [993, 0]
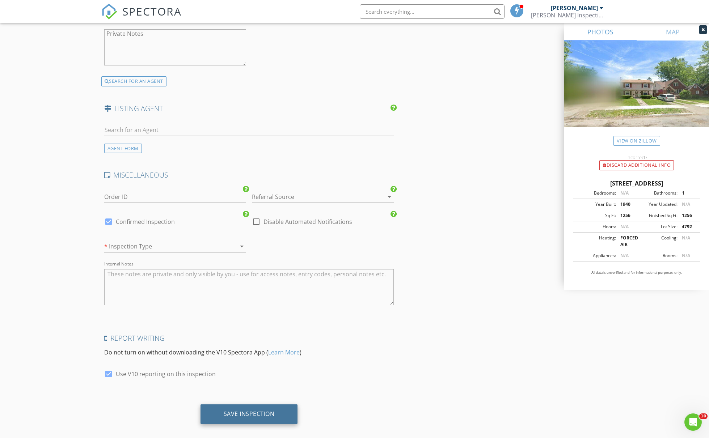
click at [274, 410] on div "Save Inspection" at bounding box center [248, 414] width 97 height 20
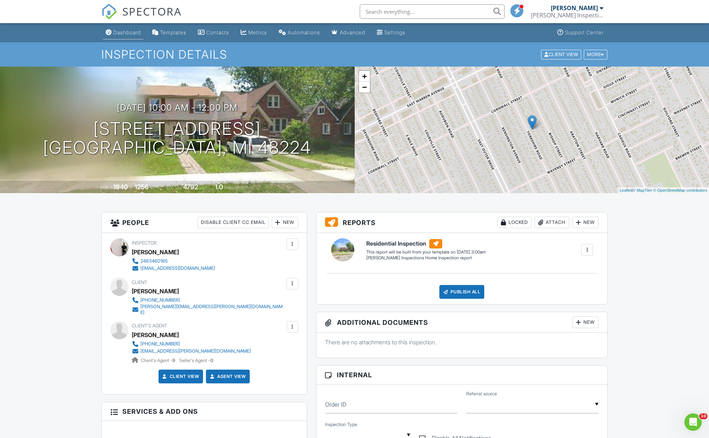
click at [138, 33] on div "Dashboard" at bounding box center [126, 32] width 27 height 6
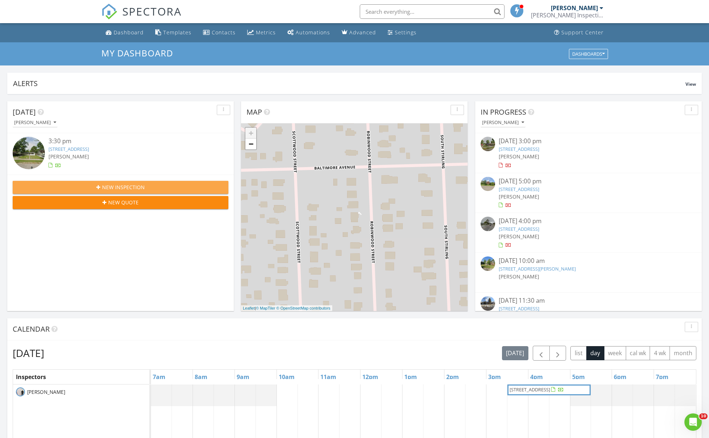
click at [162, 190] on div "New Inspection" at bounding box center [120, 187] width 204 height 8
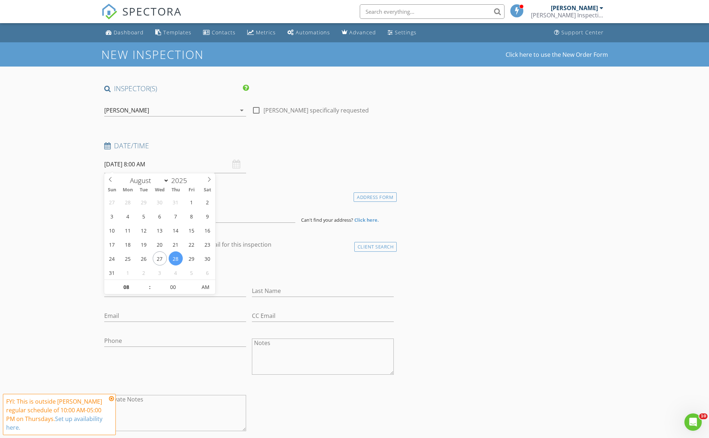
click at [123, 166] on input "[DATE] 8:00 AM" at bounding box center [175, 165] width 142 height 18
click at [131, 31] on div "Dashboard" at bounding box center [129, 32] width 30 height 7
click at [132, 31] on div "Dashboard" at bounding box center [129, 32] width 30 height 7
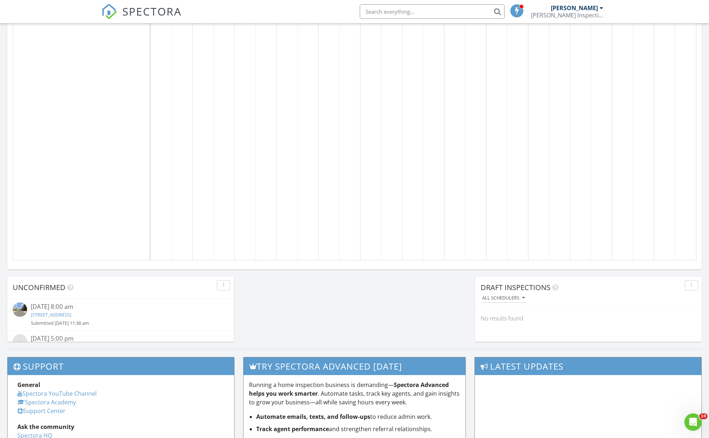
scroll to position [247, 0]
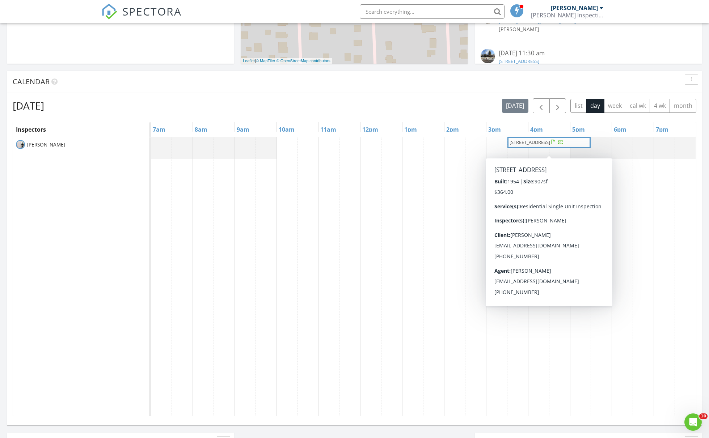
click at [551, 146] on span "[STREET_ADDRESS]" at bounding box center [537, 142] width 56 height 7
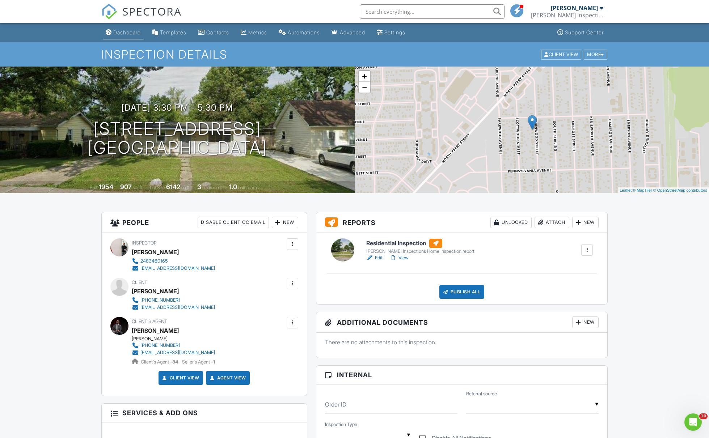
click at [120, 34] on div "Dashboard" at bounding box center [126, 32] width 27 height 6
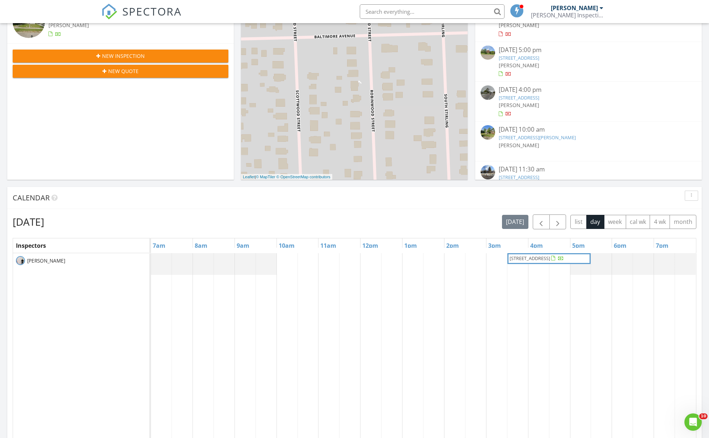
scroll to position [130, 0]
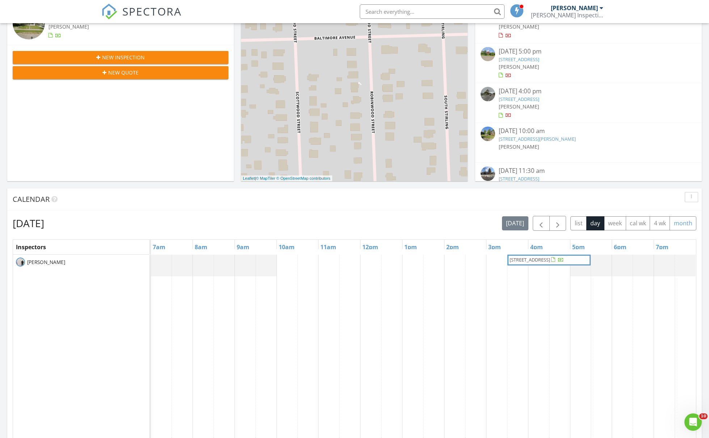
click at [675, 224] on button "month" at bounding box center [682, 223] width 27 height 14
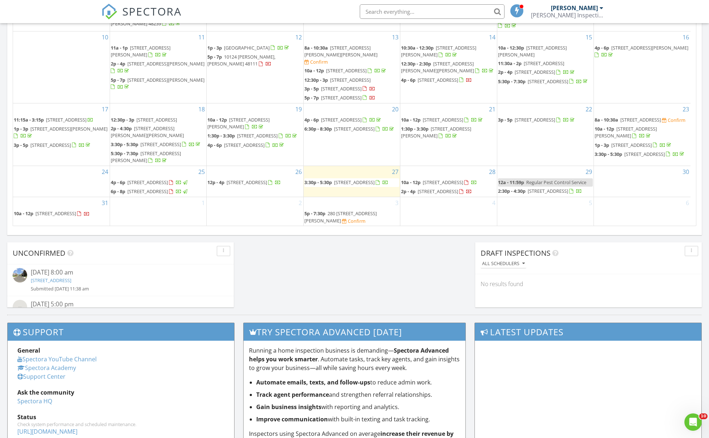
scroll to position [450, 0]
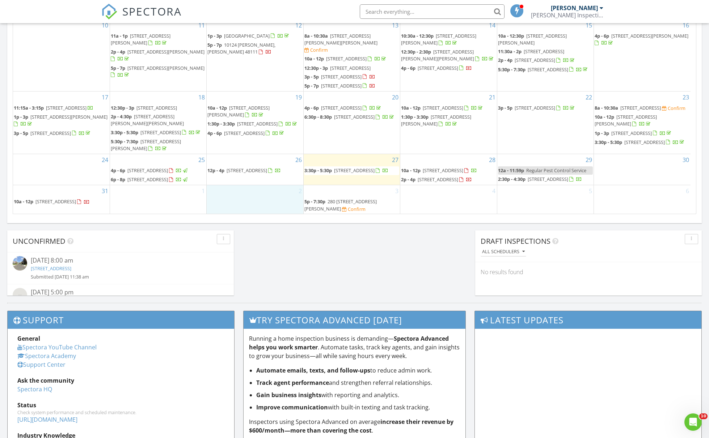
click at [275, 207] on div "2" at bounding box center [255, 199] width 96 height 29
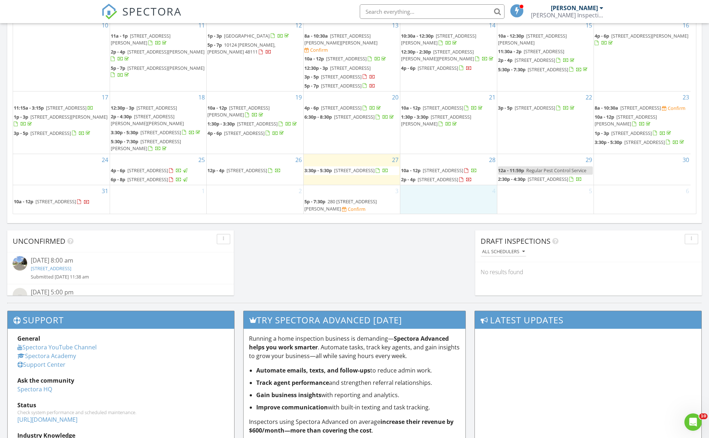
click at [445, 202] on div "4" at bounding box center [448, 199] width 96 height 29
click at [538, 213] on div "5" at bounding box center [545, 199] width 96 height 29
click at [471, 213] on div "4" at bounding box center [448, 199] width 96 height 29
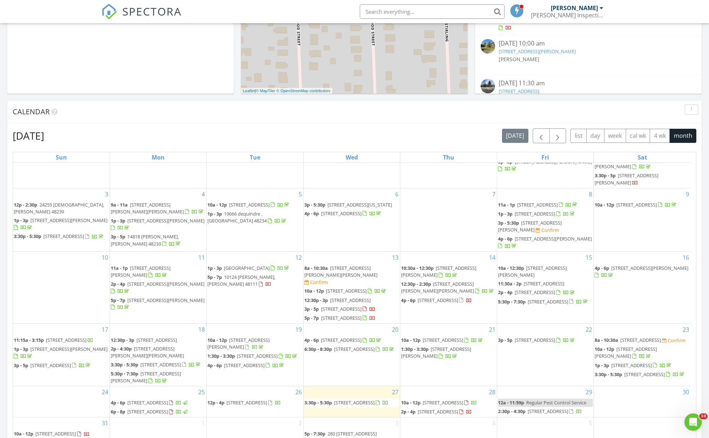
scroll to position [310, 0]
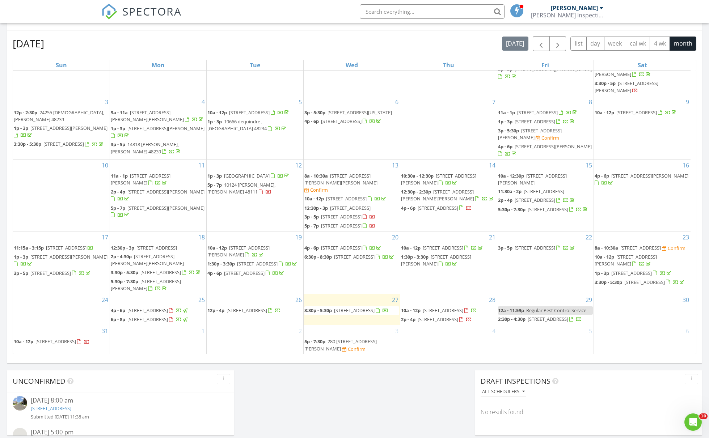
click at [373, 340] on span "280 280 S Morrell St, Detroit 48209" at bounding box center [340, 344] width 72 height 13
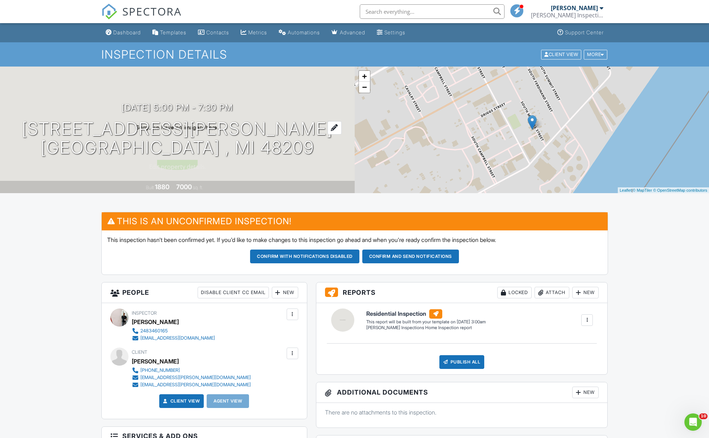
click at [327, 123] on div at bounding box center [334, 127] width 14 height 13
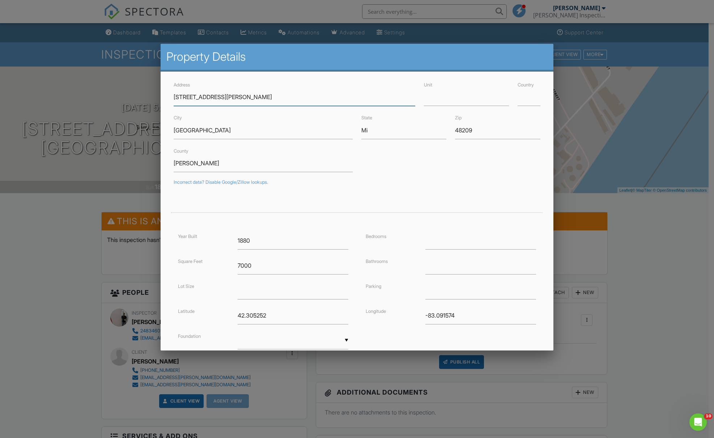
click at [188, 99] on input "280 280 S Morrell St" at bounding box center [295, 97] width 242 height 18
click at [187, 97] on input "280 280 S Morrell St" at bounding box center [295, 97] width 242 height 18
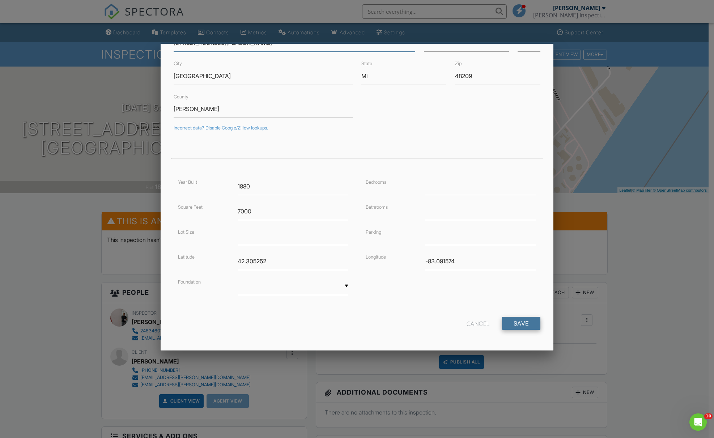
type input "[STREET_ADDRESS][PERSON_NAME]"
click at [521, 319] on input "Save" at bounding box center [521, 323] width 38 height 13
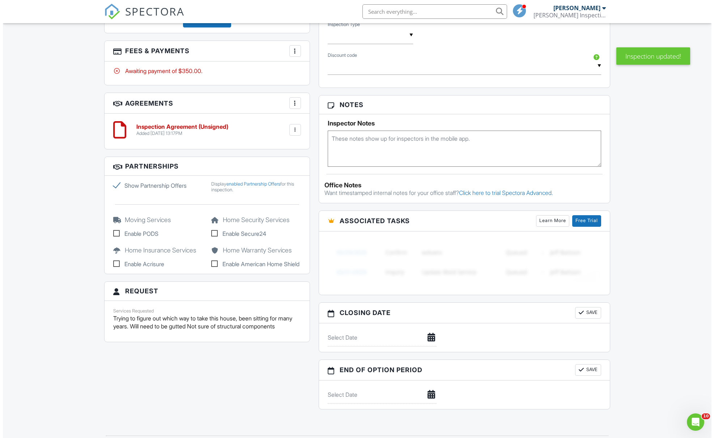
scroll to position [468, 0]
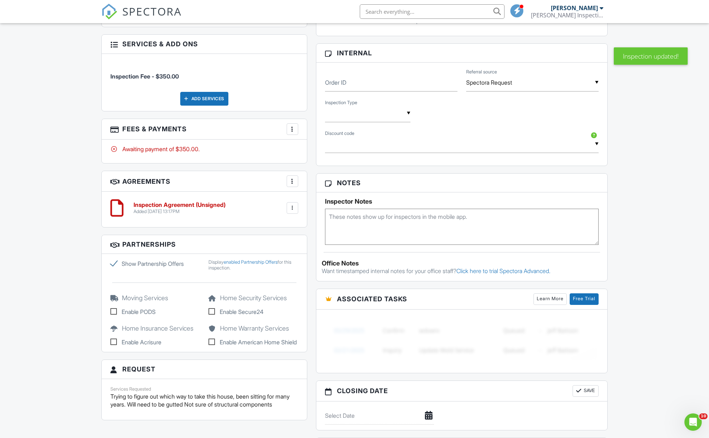
click at [293, 130] on div at bounding box center [292, 129] width 7 height 7
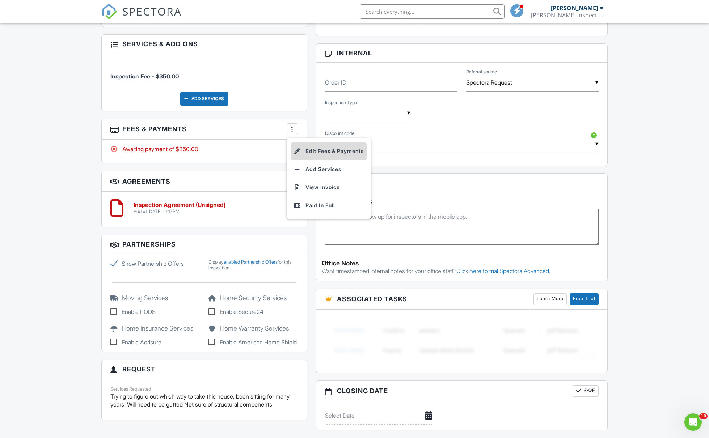
click at [303, 150] on li "Edit Fees & Payments" at bounding box center [329, 151] width 76 height 18
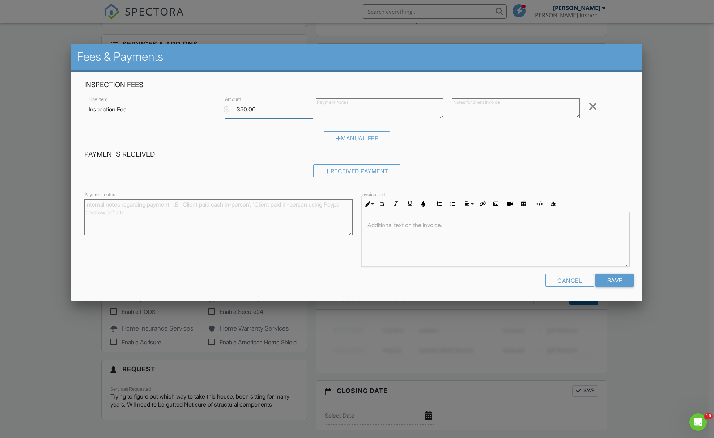
click at [247, 108] on input "350.00" at bounding box center [269, 110] width 88 height 18
type input "150"
click at [504, 174] on div "Received Payment" at bounding box center [356, 173] width 545 height 18
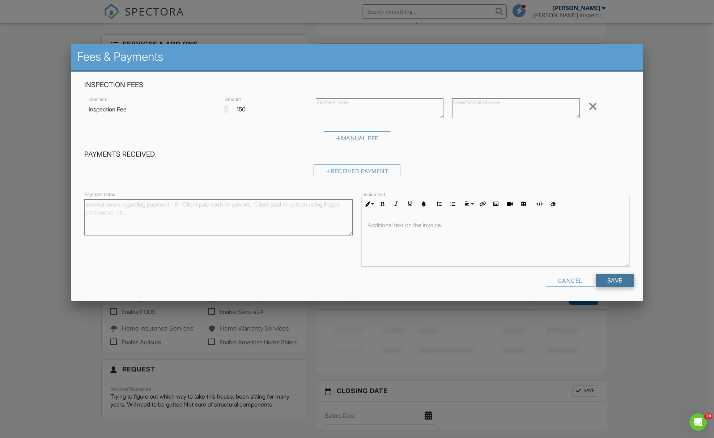
click at [614, 278] on input "Save" at bounding box center [615, 280] width 38 height 13
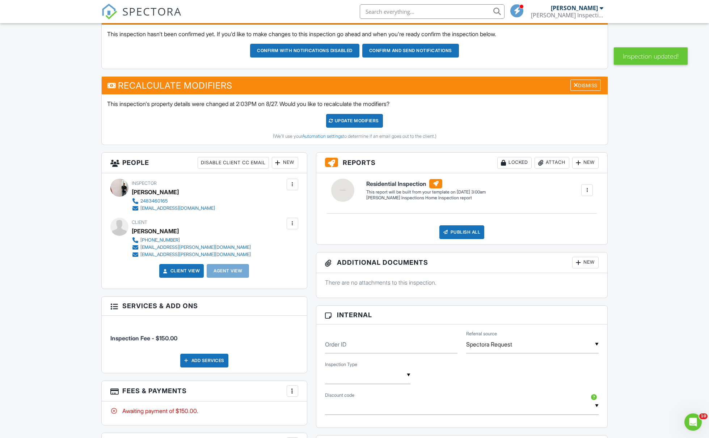
scroll to position [207, 0]
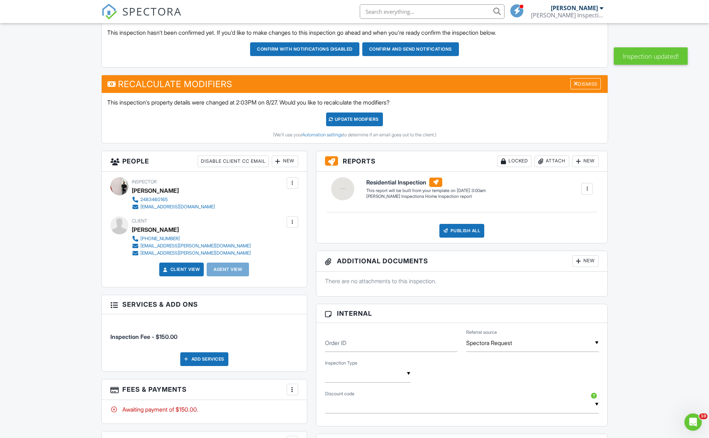
click at [207, 360] on div "Add Services" at bounding box center [204, 359] width 48 height 14
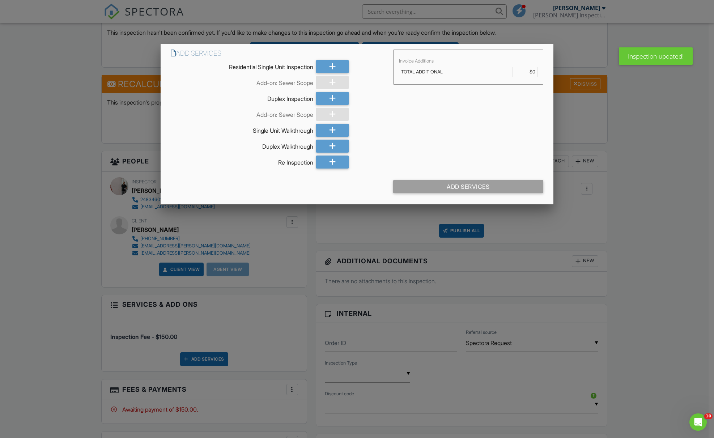
click at [121, 153] on div at bounding box center [357, 238] width 714 height 548
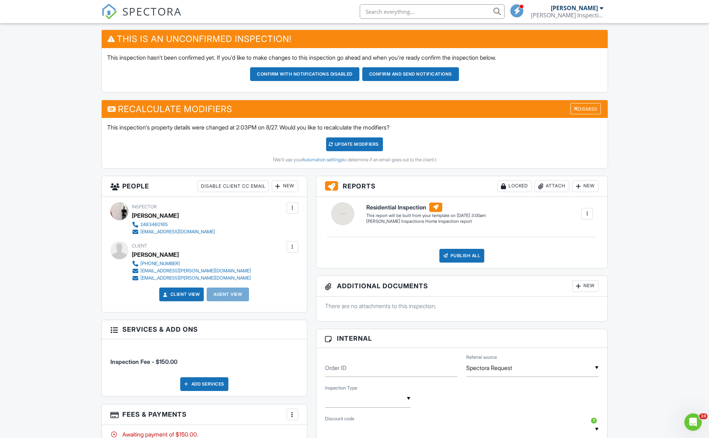
scroll to position [68, 0]
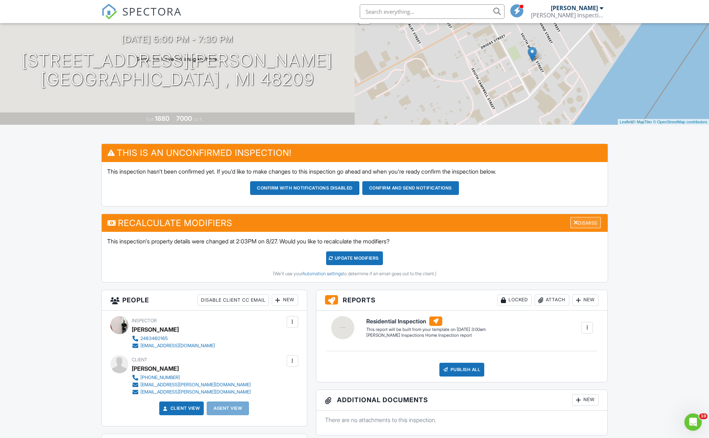
click at [578, 220] on div "Dismiss" at bounding box center [585, 222] width 30 height 11
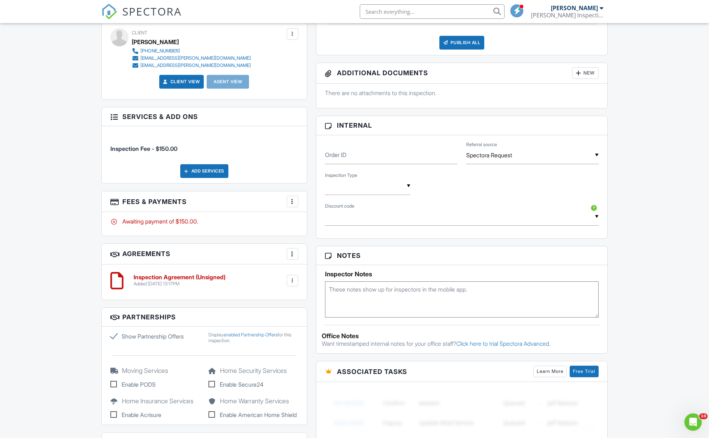
scroll to position [254, 0]
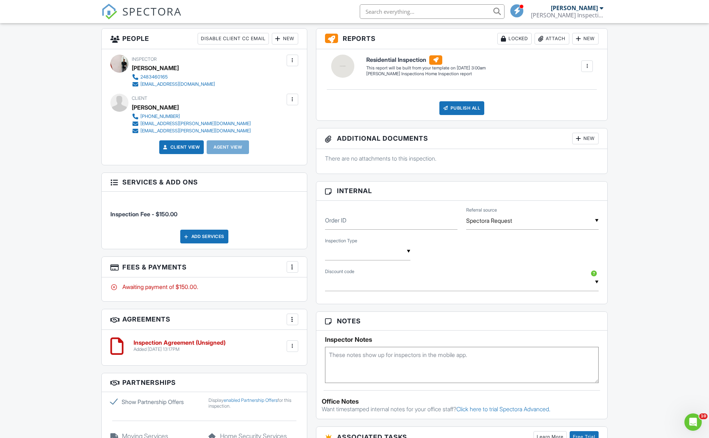
click at [300, 348] on div "Inspection Agreement (Unsigned) Added [DATE] 13:17PM Edit File [GEOGRAPHIC_DATA…" at bounding box center [204, 347] width 205 height 35
click at [293, 347] on div at bounding box center [292, 346] width 7 height 7
click at [272, 398] on li "Delete" at bounding box center [273, 402] width 41 height 18
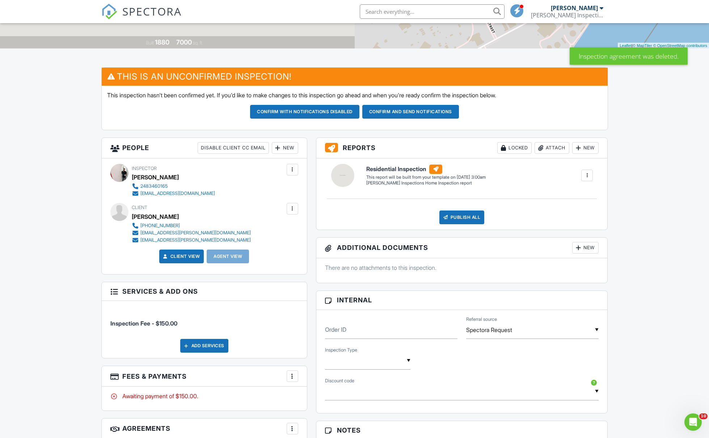
click at [217, 349] on div "Add Services" at bounding box center [204, 346] width 48 height 14
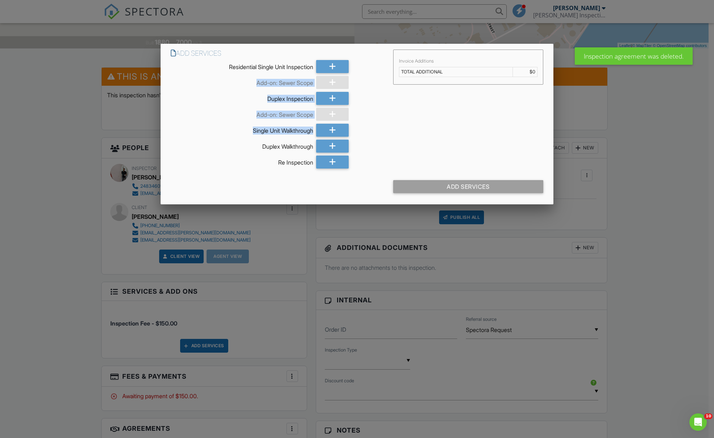
drag, startPoint x: 334, startPoint y: 67, endPoint x: 300, endPoint y: 140, distance: 80.6
click at [276, 133] on div "Add Services Residential Single Unit Inspection Add-on: Sewer Scope Duplex Insp…" at bounding box center [277, 109] width 222 height 119
click at [314, 132] on div at bounding box center [330, 130] width 35 height 13
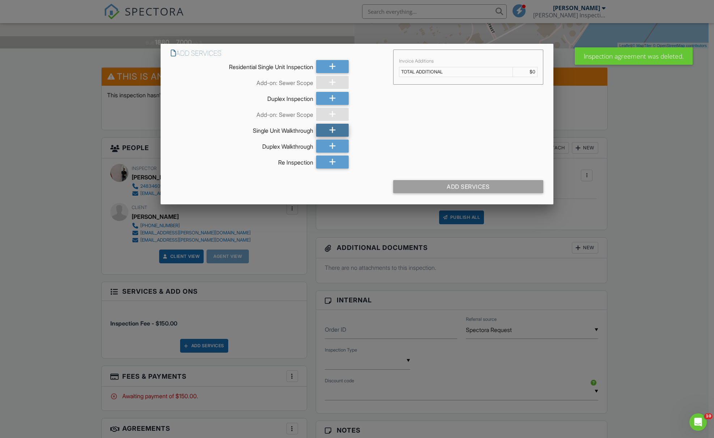
click at [324, 128] on div at bounding box center [332, 130] width 33 height 13
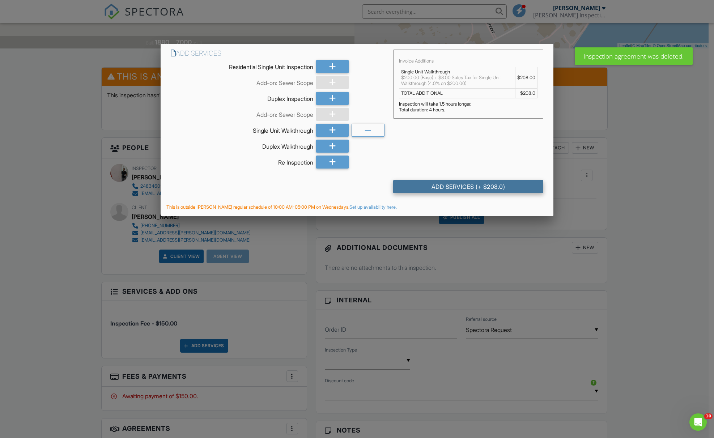
click at [454, 186] on div "Add Services (+ $208.0)" at bounding box center [468, 186] width 150 height 13
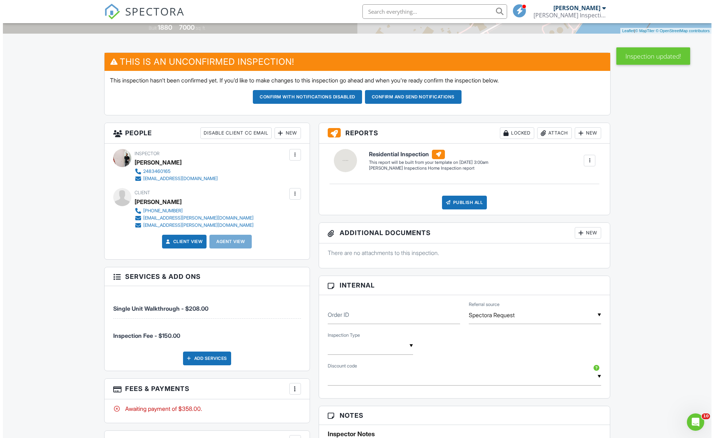
scroll to position [222, 0]
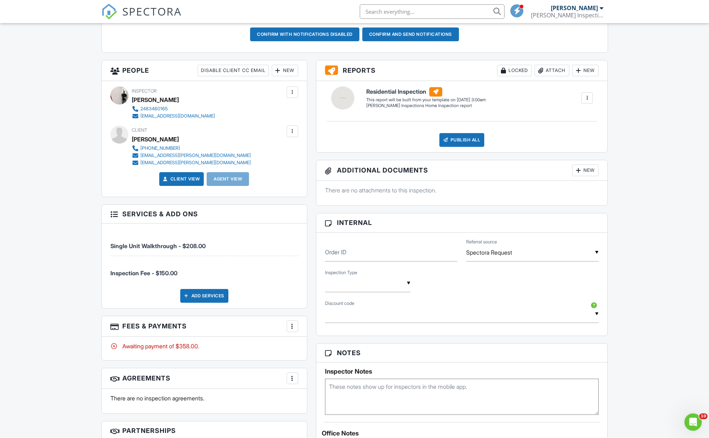
click at [292, 327] on div at bounding box center [292, 326] width 7 height 7
click at [308, 347] on li "Edit Fees & Payments" at bounding box center [329, 348] width 76 height 18
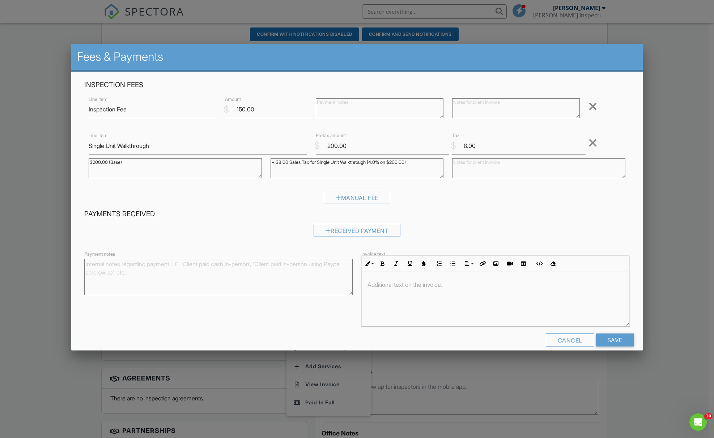
click at [590, 109] on div at bounding box center [593, 107] width 9 height 12
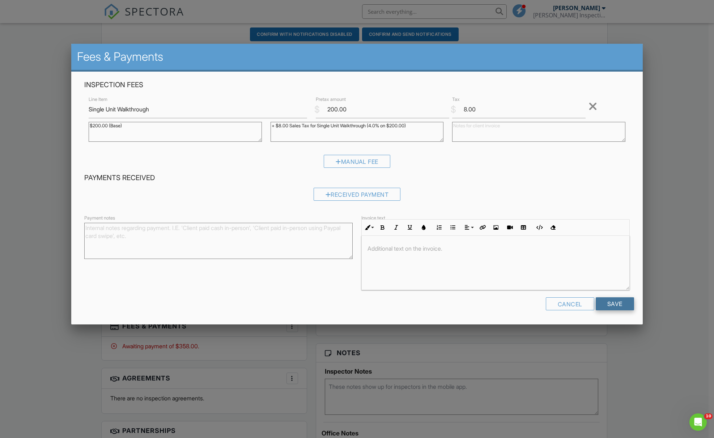
click at [611, 300] on input "Save" at bounding box center [615, 303] width 38 height 13
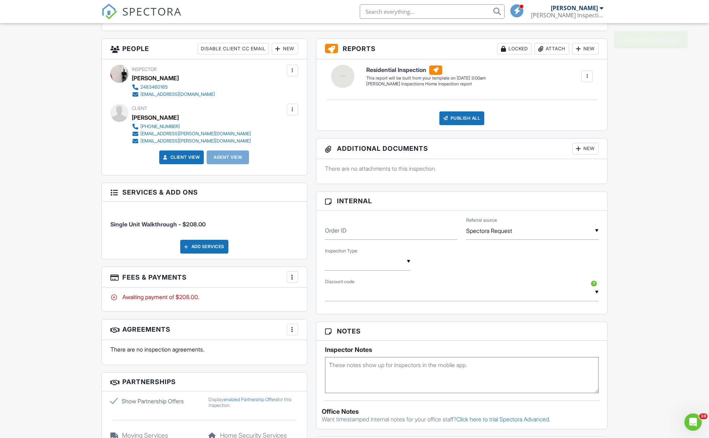
click at [297, 276] on div "More" at bounding box center [293, 277] width 12 height 12
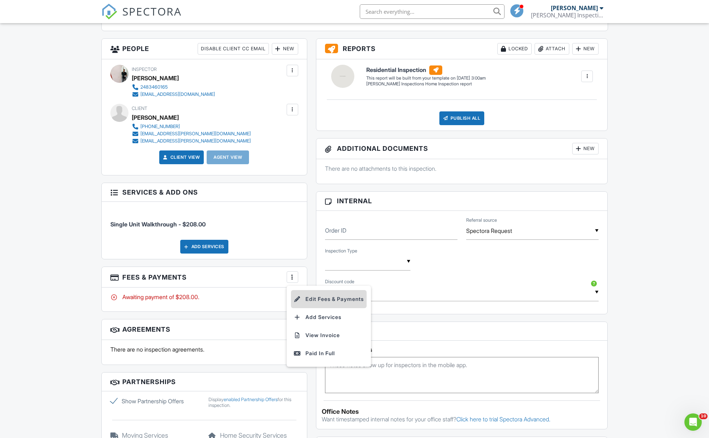
click at [322, 297] on li "Edit Fees & Payments" at bounding box center [329, 299] width 76 height 18
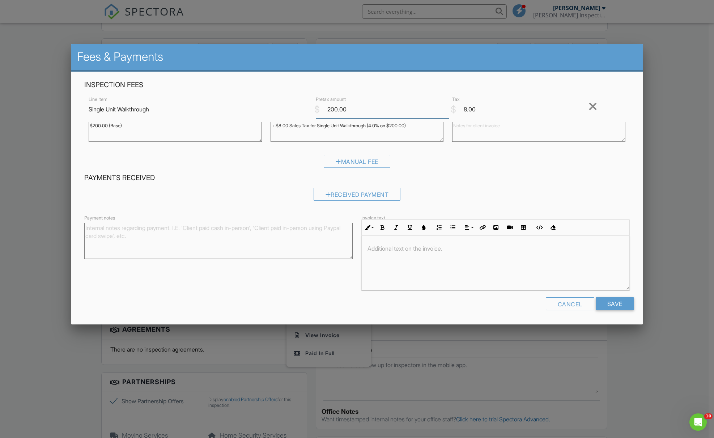
click at [332, 106] on input "200.00" at bounding box center [382, 110] width 133 height 18
type input "150"
click at [475, 109] on input "8.00" at bounding box center [518, 110] width 133 height 18
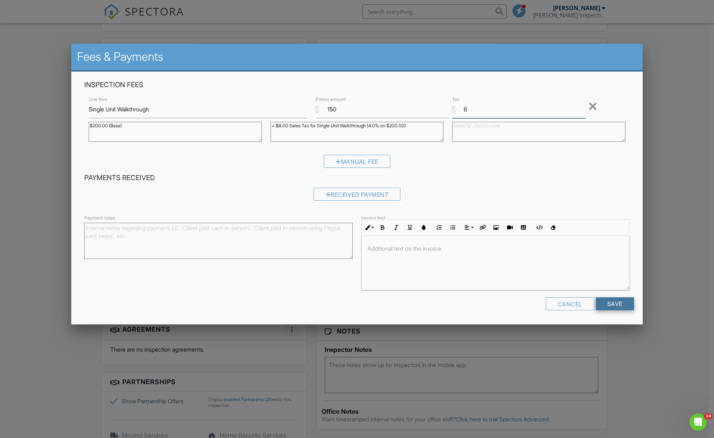
type input "6"
click at [625, 301] on input "Save" at bounding box center [615, 303] width 38 height 13
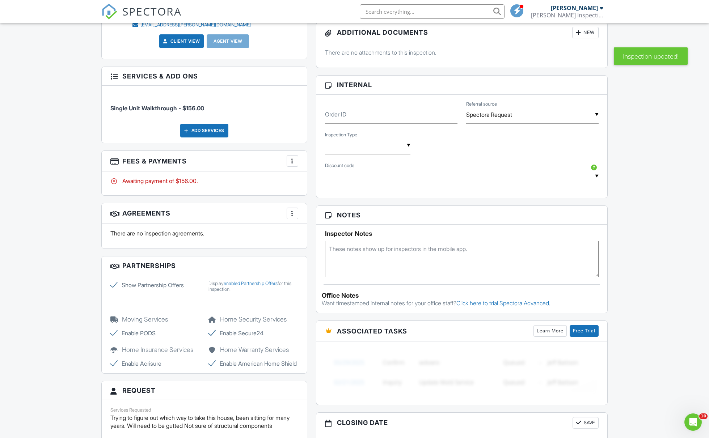
click at [292, 160] on div at bounding box center [292, 160] width 7 height 7
click at [297, 182] on div at bounding box center [297, 182] width 7 height 7
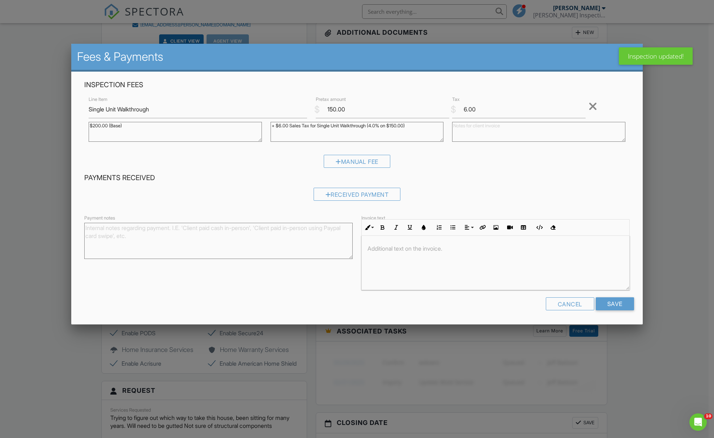
click at [101, 126] on textarea "$200.00 (Base)" at bounding box center [175, 132] width 173 height 20
type textarea "$150.00 (Base)"
click at [283, 127] on textarea "+ $6.00 Sales Tax for Single Unit Walkthrough (4.0% on $150.00)" at bounding box center [357, 132] width 173 height 20
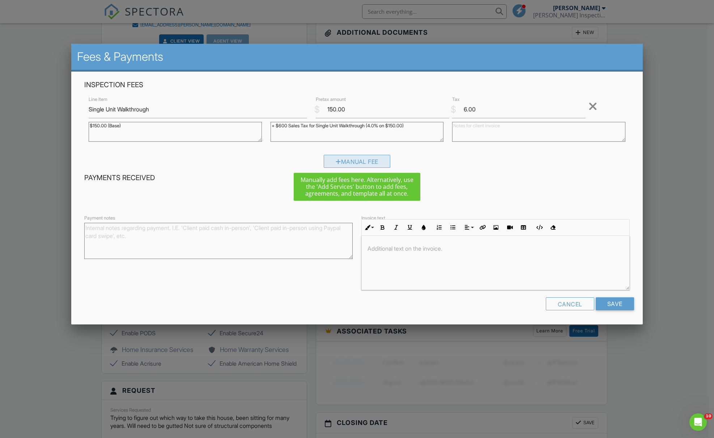
type textarea "+ $6.00 Sales Tax for Single Unit Walkthrough (4.0% on $150.00)"
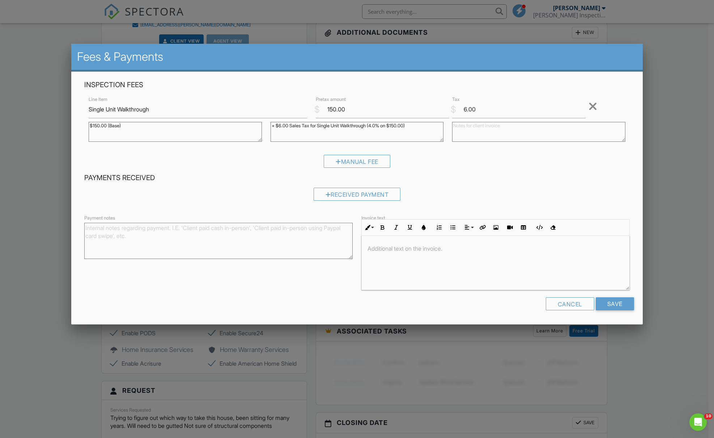
click at [405, 152] on div "Inspection Fees Line Item Single Unit Walkthrough $ Pretax amount 150.00 $ Tax …" at bounding box center [357, 126] width 554 height 93
click at [617, 298] on input "Save" at bounding box center [615, 303] width 38 height 13
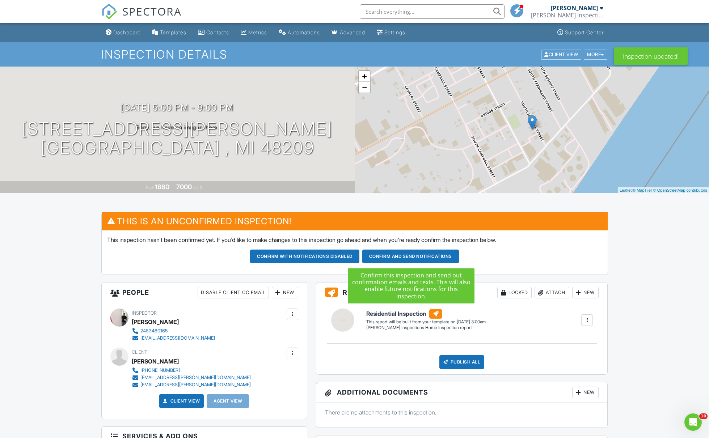
drag, startPoint x: 394, startPoint y: 255, endPoint x: 292, endPoint y: 116, distance: 172.1
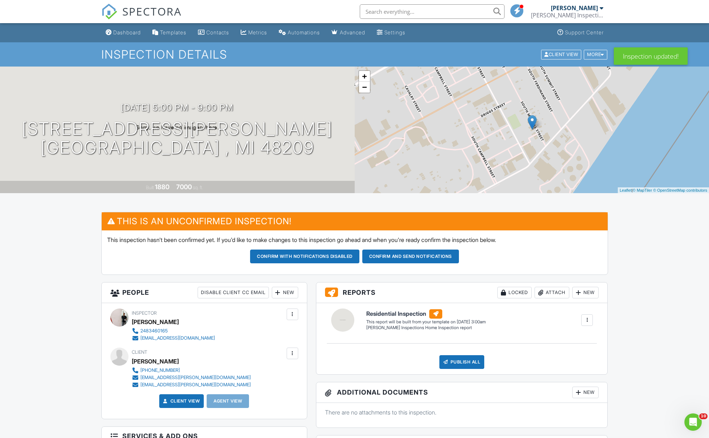
click at [248, 104] on div "[DATE] 5:00 pm - 9:00 pm [STREET_ADDRESS][PERSON_NAME] [GEOGRAPHIC_DATA] , Mi 4…" at bounding box center [177, 130] width 355 height 55
click at [230, 110] on h3 "[DATE] 5:00 pm - 9:00 pm" at bounding box center [177, 108] width 113 height 10
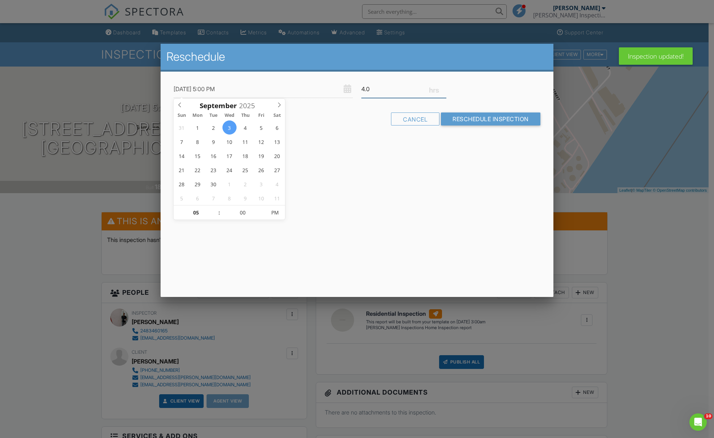
click at [384, 88] on input "4.0" at bounding box center [403, 89] width 85 height 18
type input "2"
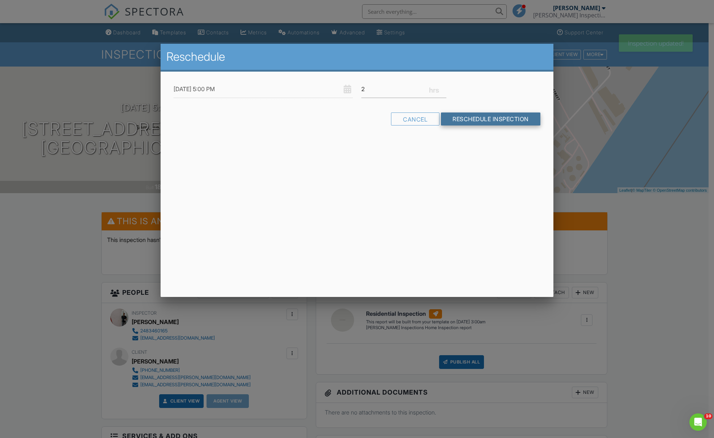
click at [475, 111] on form "09/03/2025 5:00 PM 2 Warning: this date/time is in the past. Cancel Reschedule …" at bounding box center [357, 105] width 376 height 51
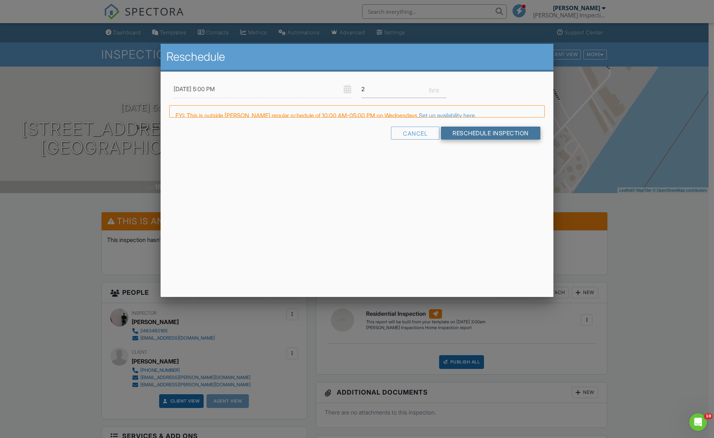
click at [476, 114] on link "Set up availability here." at bounding box center [448, 115] width 58 height 7
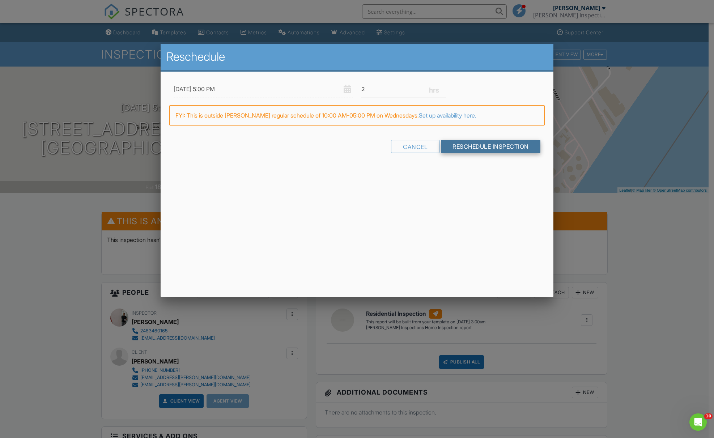
click at [462, 147] on input "Reschedule Inspection" at bounding box center [490, 146] width 99 height 13
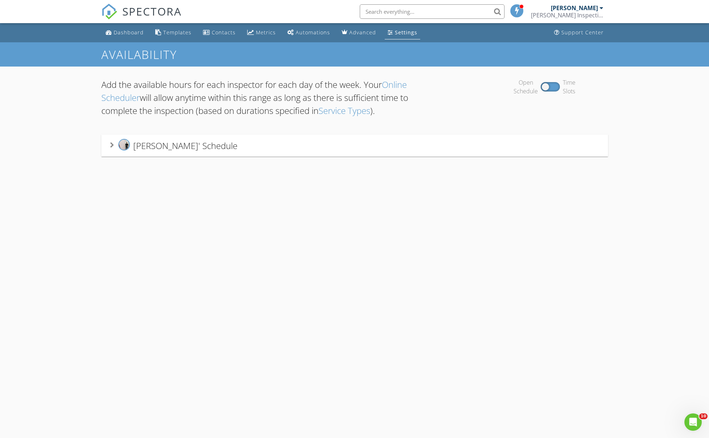
click at [114, 145] on icon at bounding box center [112, 145] width 4 height 6
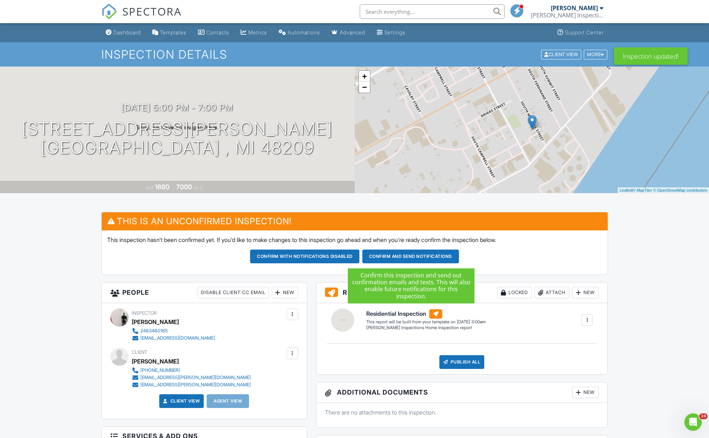
click at [359, 261] on button "Confirm and send notifications" at bounding box center [304, 257] width 109 height 14
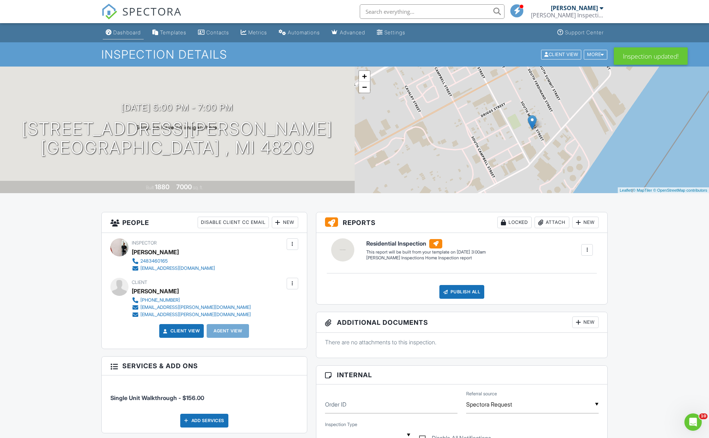
click at [121, 34] on div "Dashboard" at bounding box center [126, 32] width 27 height 6
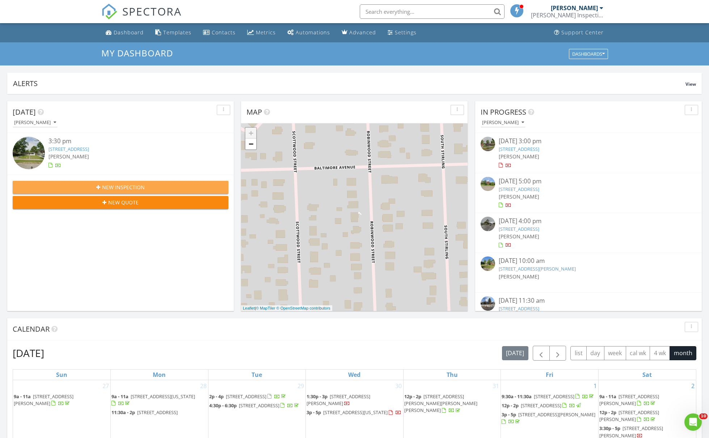
click at [169, 188] on div "New Inspection" at bounding box center [120, 187] width 204 height 8
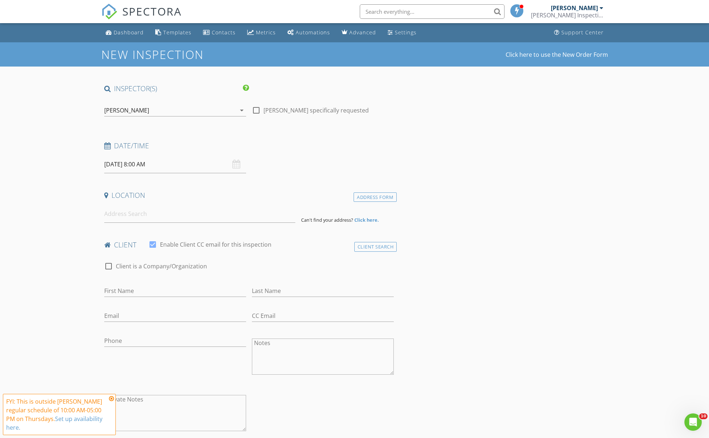
click at [119, 167] on input "[DATE] 8:00 AM" at bounding box center [175, 165] width 142 height 18
type input "[DATE] 8:00 AM"
type input "09"
type input "[DATE] 9:00 AM"
click at [145, 283] on span at bounding box center [146, 283] width 5 height 7
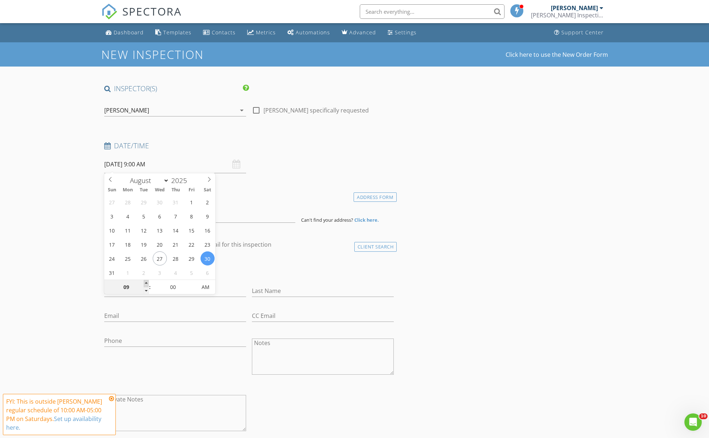
type input "10"
type input "08/30/2025 10:00 AM"
click at [145, 283] on span at bounding box center [146, 283] width 5 height 7
type input "11"
type input "08/30/2025 11:00 AM"
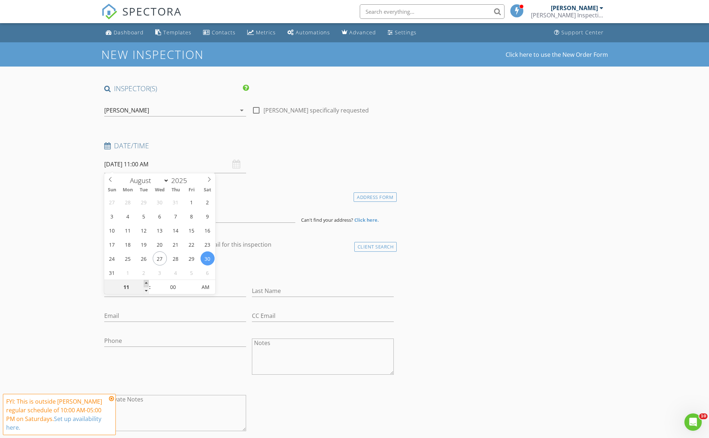
click at [145, 283] on span at bounding box center [146, 283] width 5 height 7
type input "12"
type input "08/30/2025 12:00 PM"
click at [145, 283] on span at bounding box center [146, 283] width 5 height 7
type input "01"
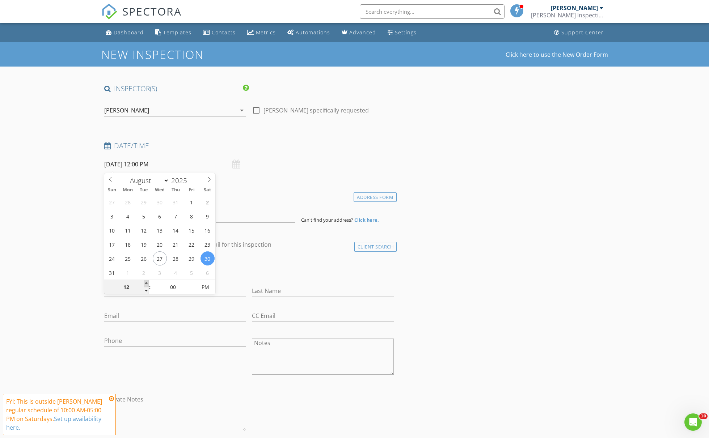
type input "[DATE] 1:00 PM"
click at [145, 283] on span at bounding box center [146, 283] width 5 height 7
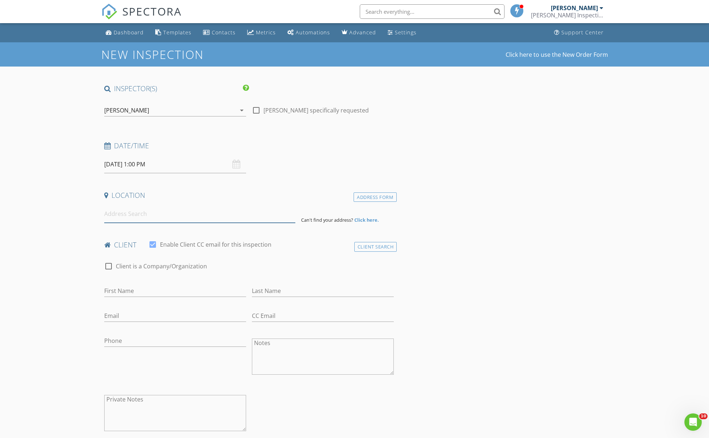
click at [254, 221] on input at bounding box center [199, 214] width 191 height 18
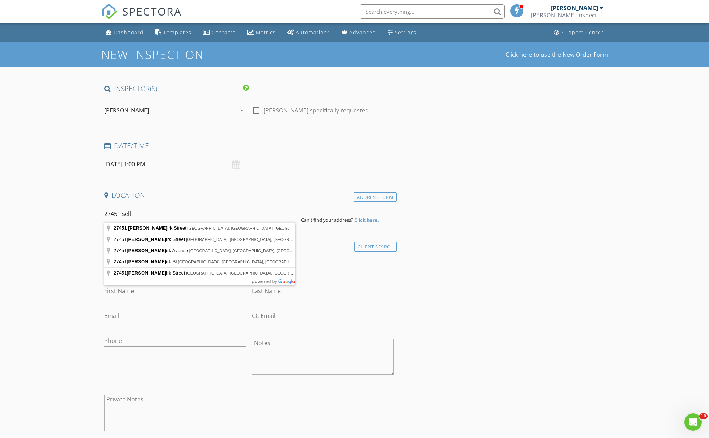
type input "27451 Selkirk Street, Southfield, MI, USA"
drag, startPoint x: 239, startPoint y: 214, endPoint x: 249, endPoint y: 231, distance: 19.3
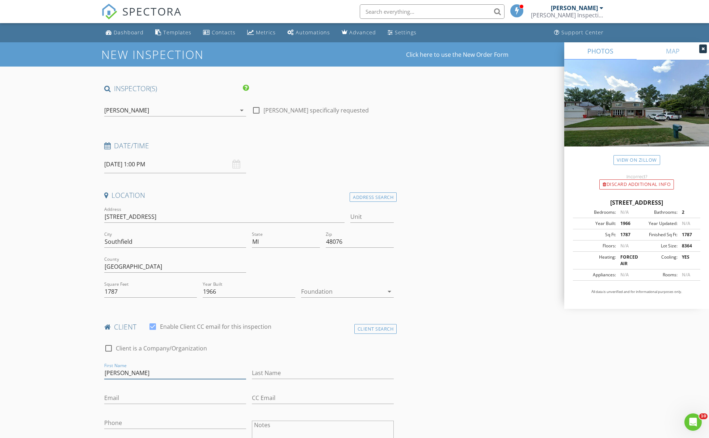
type input "[PERSON_NAME]"
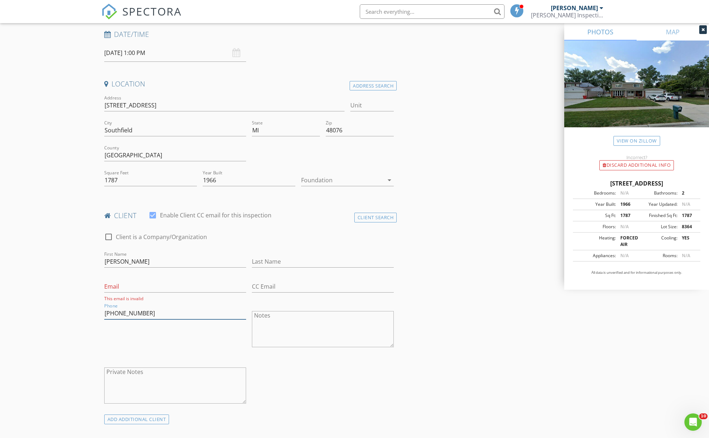
scroll to position [197, 0]
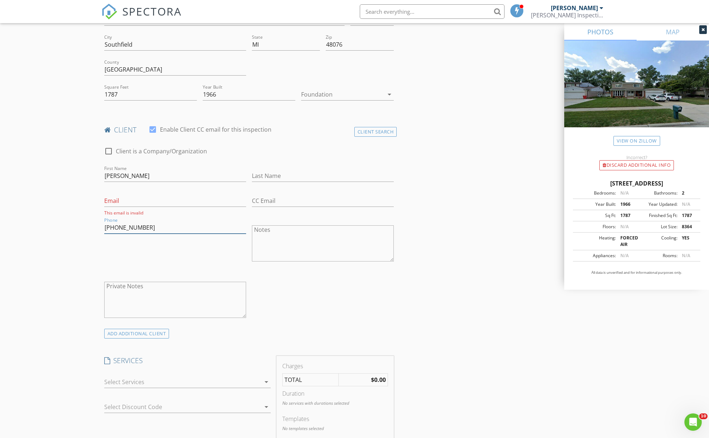
type input "[PHONE_NUMBER]"
click at [181, 377] on div at bounding box center [182, 382] width 156 height 12
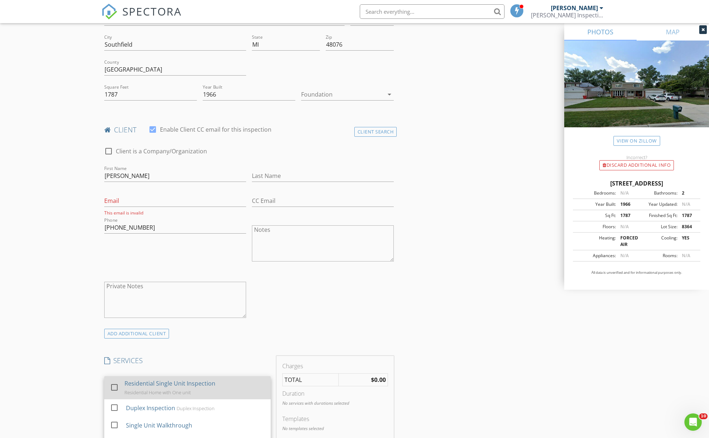
click at [173, 379] on div "Residential Single Unit Inspection" at bounding box center [169, 383] width 91 height 9
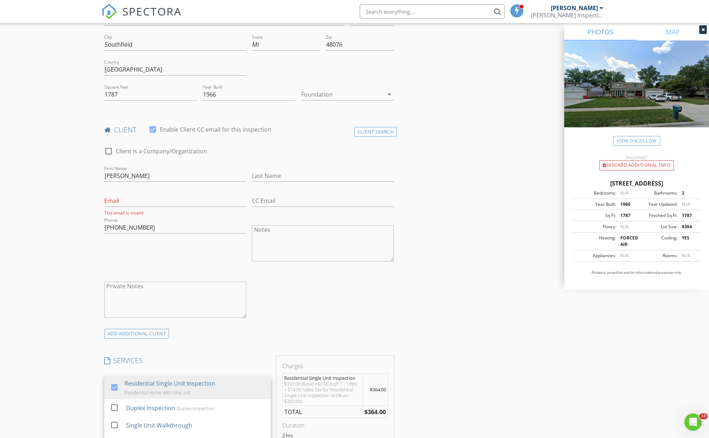
click at [357, 310] on div "check_box_outline_blank Client is a Company/Organization First Name Kelly Last …" at bounding box center [249, 234] width 296 height 189
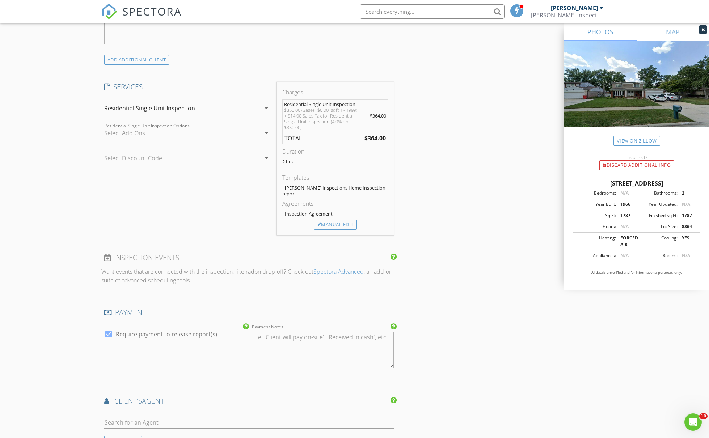
scroll to position [480, 0]
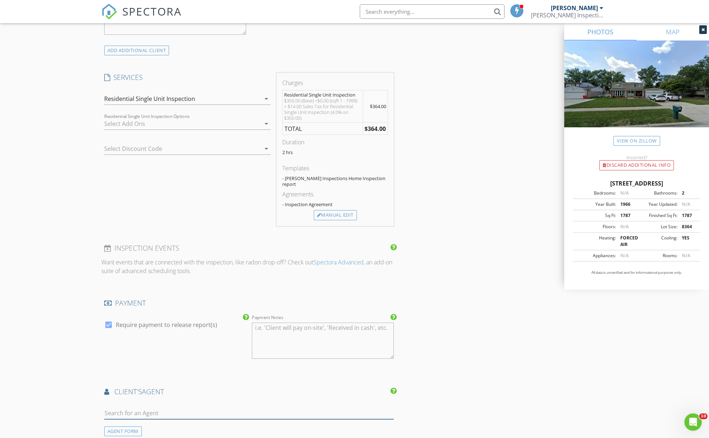
click at [133, 411] on input "text" at bounding box center [249, 413] width 290 height 12
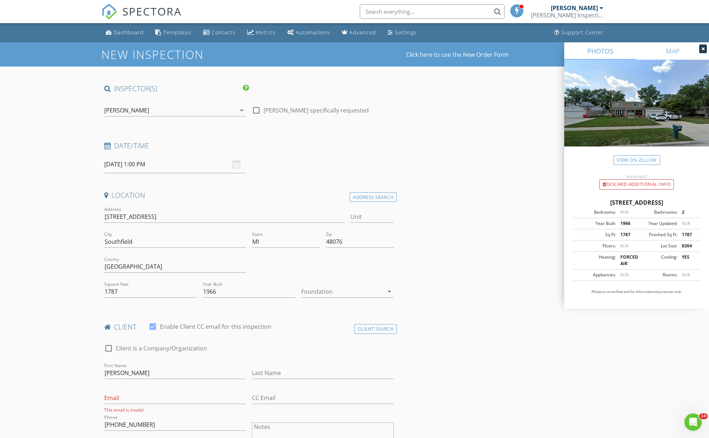
scroll to position [153, 0]
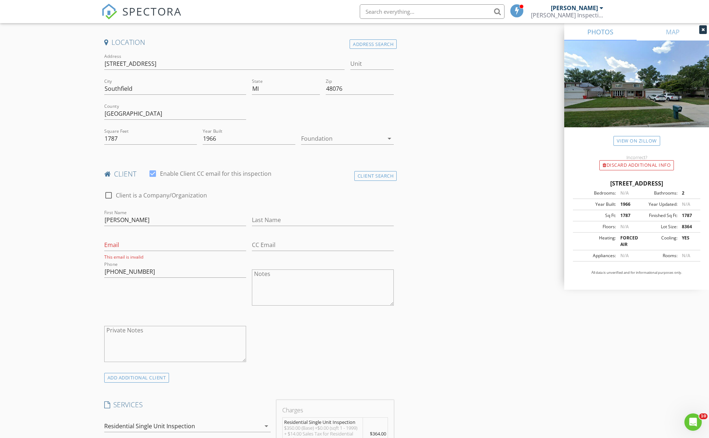
drag, startPoint x: 282, startPoint y: 228, endPoint x: 285, endPoint y: 217, distance: 11.4
click at [282, 227] on div "Last Name" at bounding box center [323, 223] width 142 height 19
click at [285, 217] on input "Last Name" at bounding box center [323, 220] width 142 height 12
type input "[PERSON_NAME]"
type input "[EMAIL_ADDRESS][PERSON_NAME][DOMAIN_NAME]"
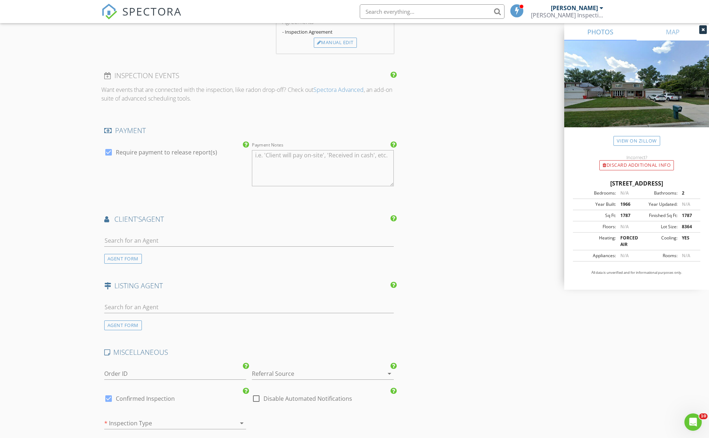
scroll to position [828, 0]
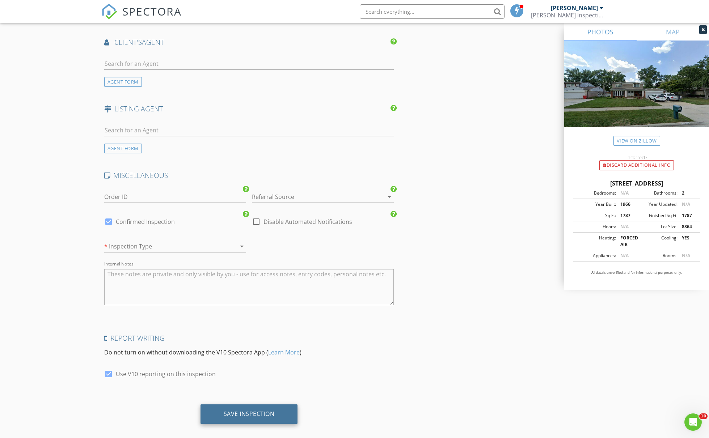
click at [268, 410] on div "Save Inspection" at bounding box center [249, 413] width 51 height 7
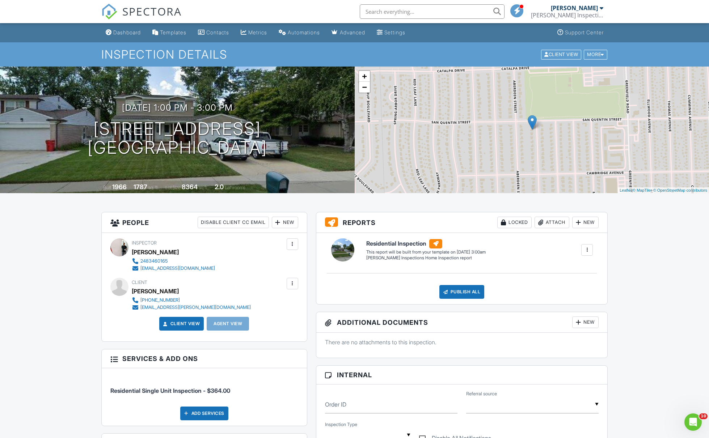
click at [281, 221] on div "New" at bounding box center [285, 223] width 26 height 12
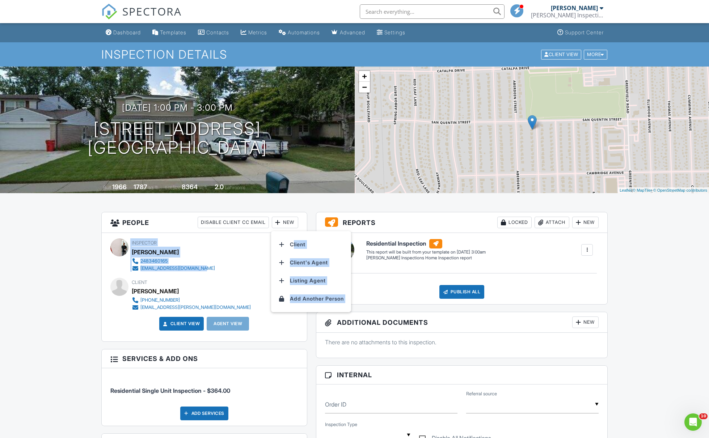
drag, startPoint x: 288, startPoint y: 244, endPoint x: 261, endPoint y: 270, distance: 36.9
click at [261, 270] on div "People Disable Client CC Email New Client Client's Agent Listing Agent Add Anot…" at bounding box center [204, 277] width 206 height 130
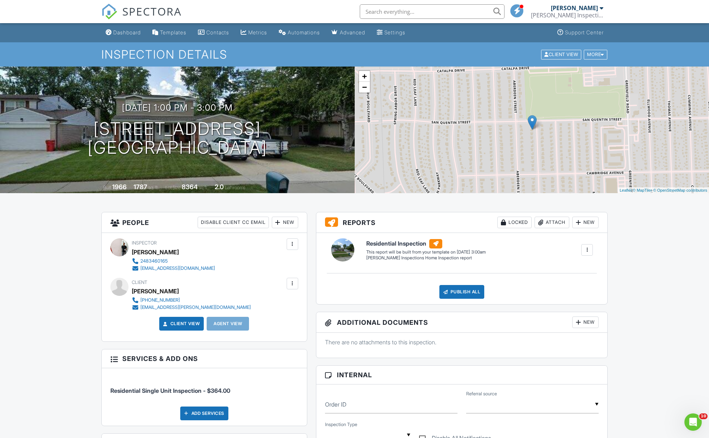
click at [285, 225] on div "New" at bounding box center [285, 223] width 26 height 12
click at [296, 262] on li "Client's Agent" at bounding box center [310, 263] width 71 height 18
